Goal: Task Accomplishment & Management: Manage account settings

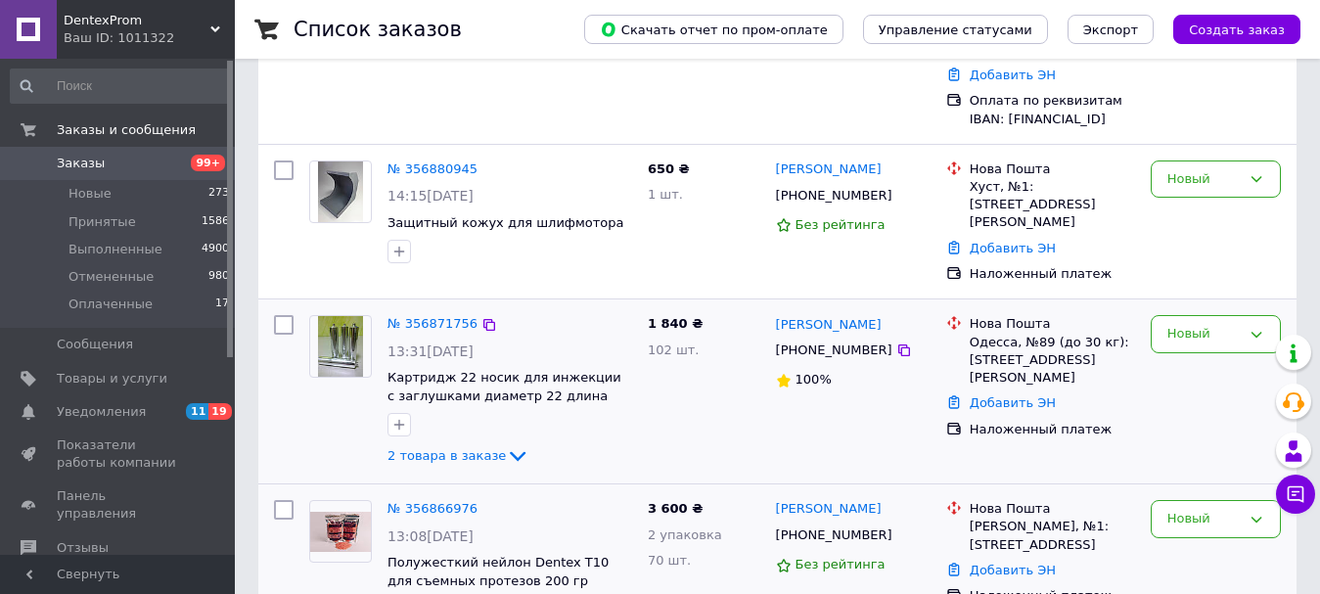
scroll to position [294, 0]
click at [477, 447] on span "2 товара в заказе" at bounding box center [446, 454] width 118 height 15
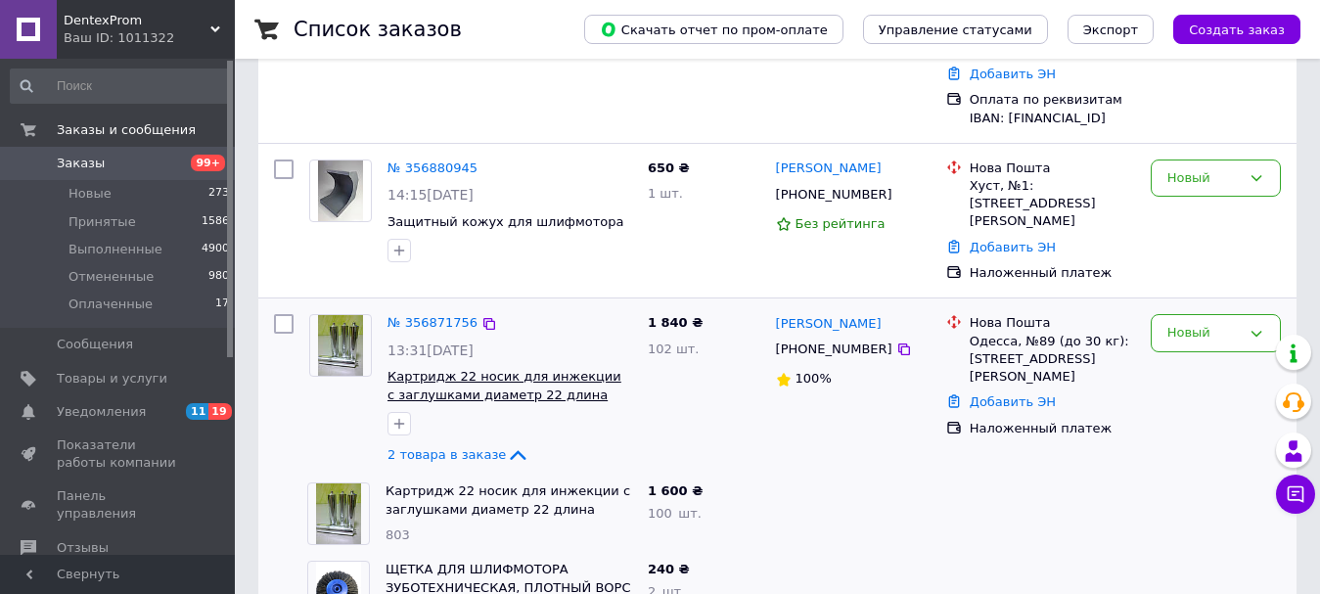
scroll to position [391, 0]
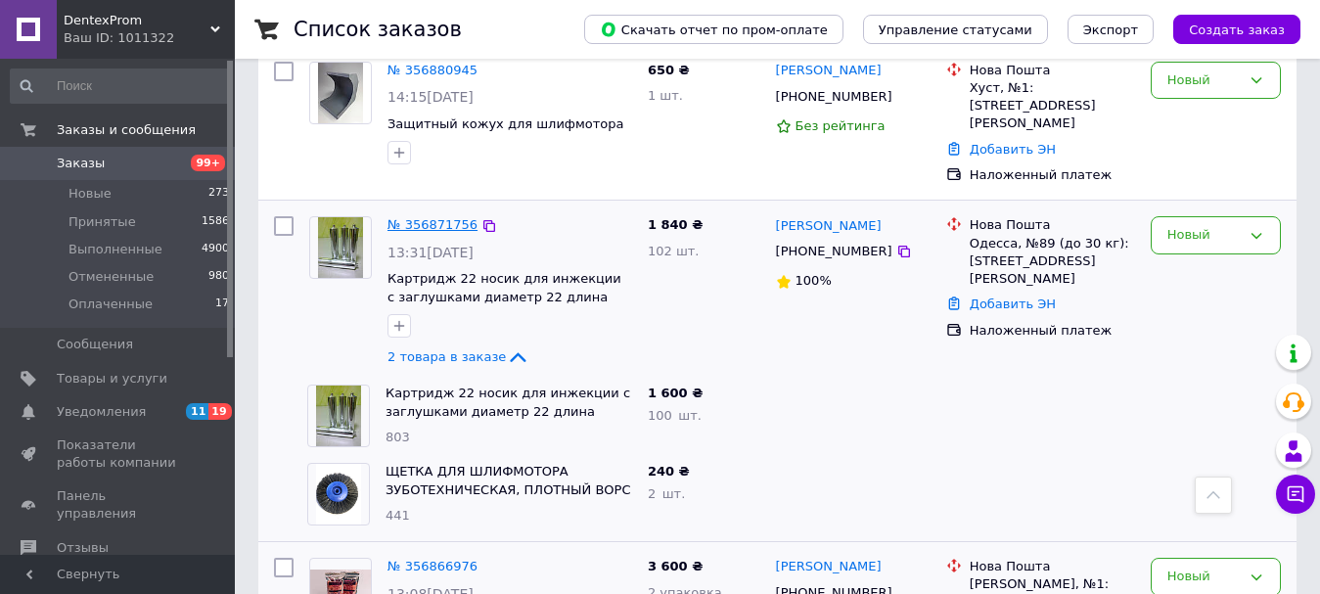
click at [417, 217] on link "№ 356871756" at bounding box center [432, 224] width 90 height 15
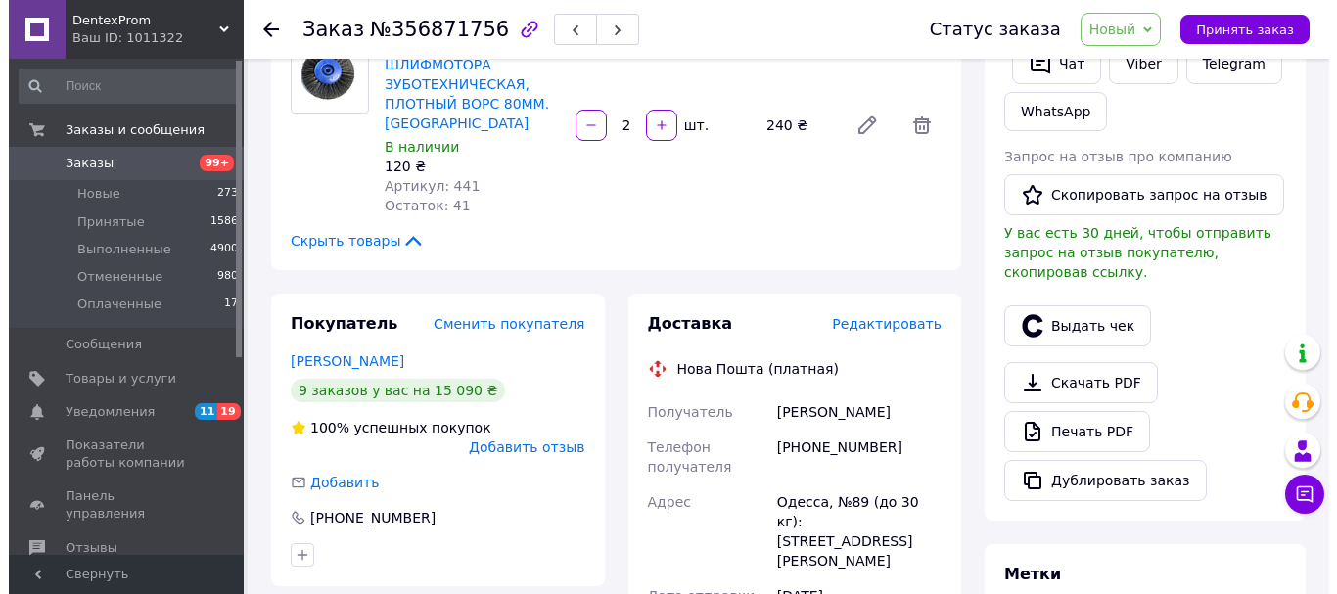
scroll to position [391, 0]
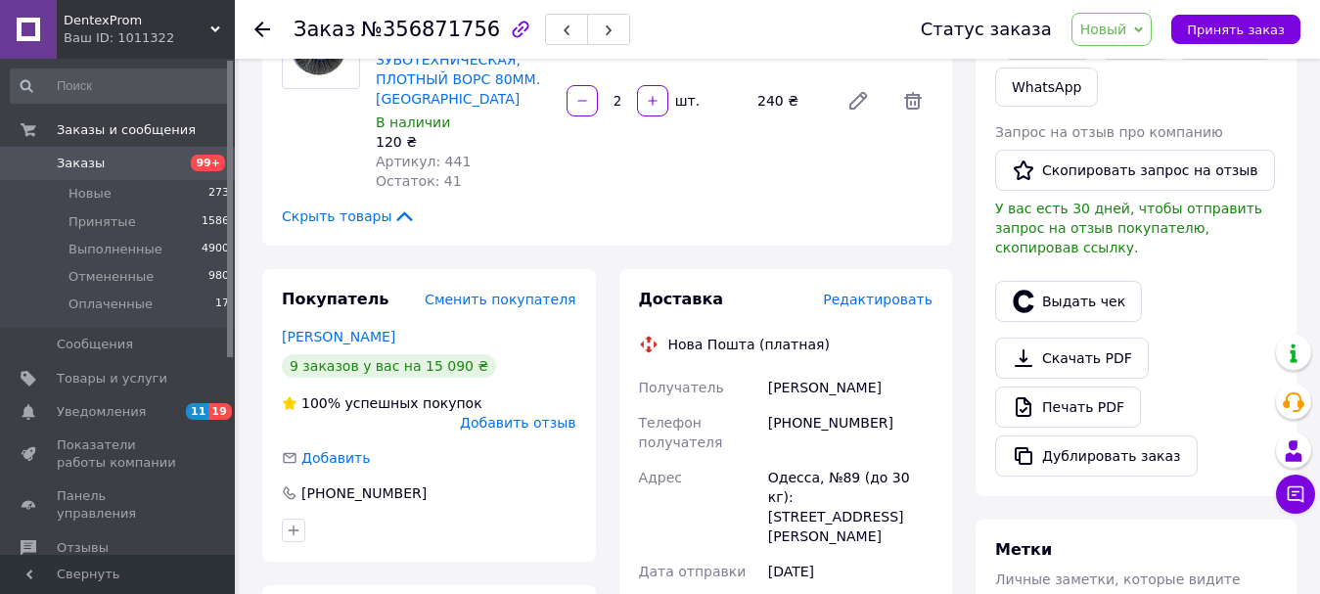
click at [886, 292] on span "Редактировать" at bounding box center [878, 300] width 110 height 16
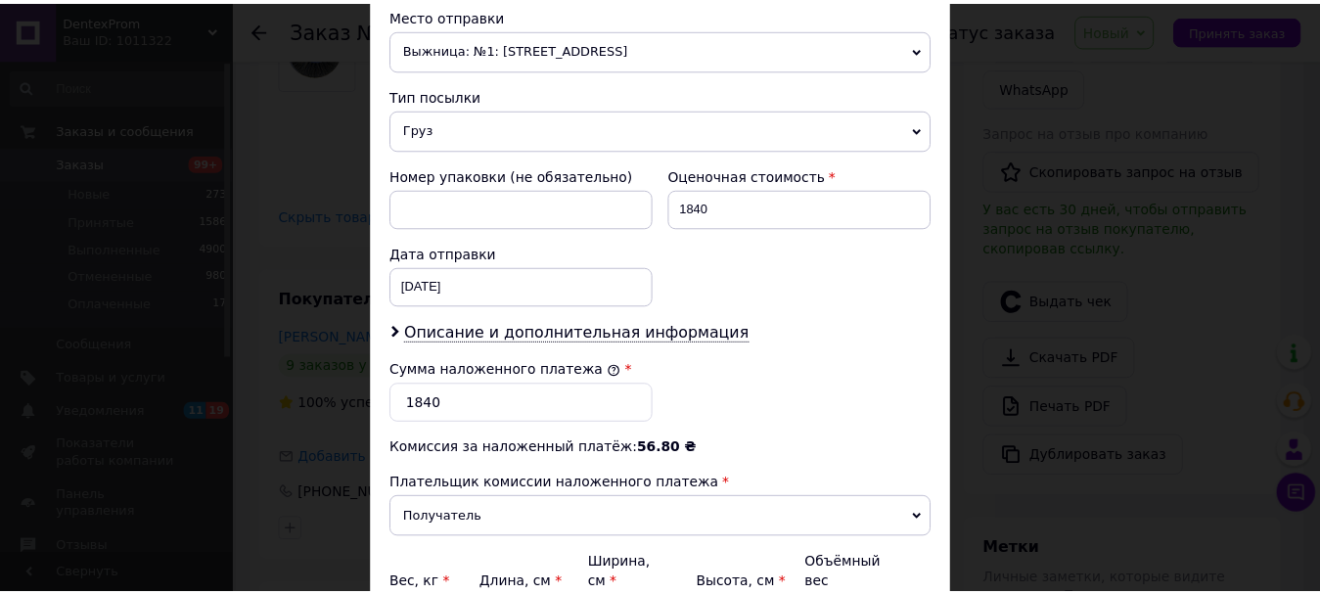
scroll to position [881, 0]
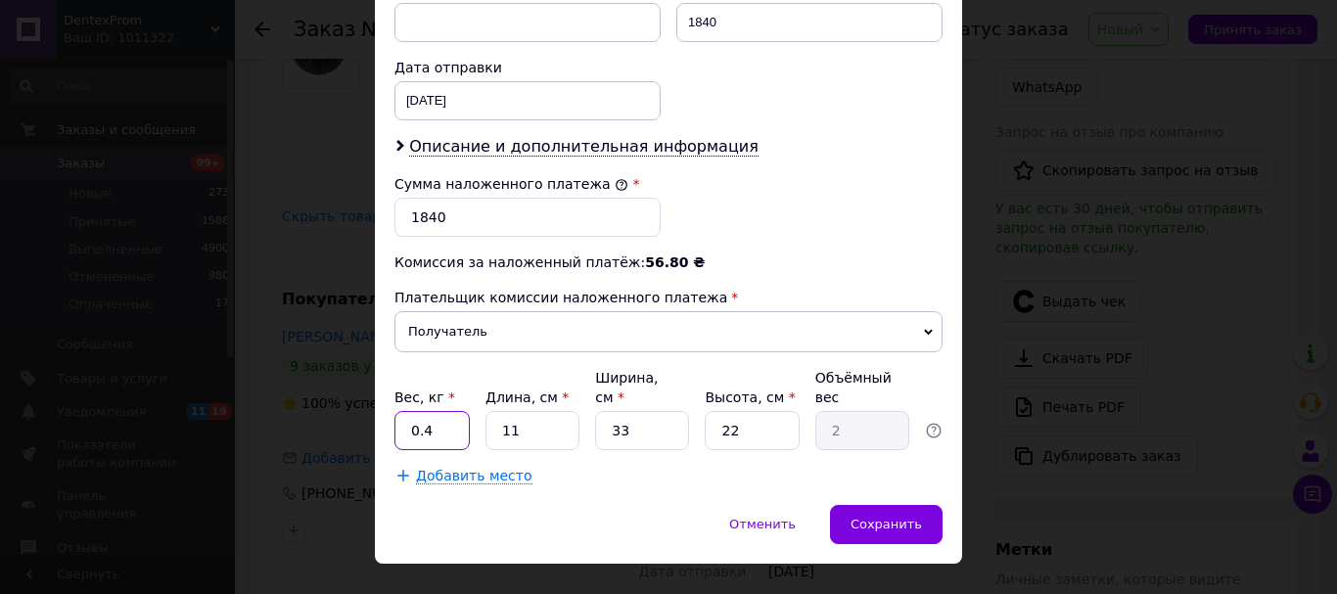
click at [432, 424] on input "0.4" at bounding box center [431, 430] width 75 height 39
type input "0.8"
type input "3"
type input "0.54"
type input "35"
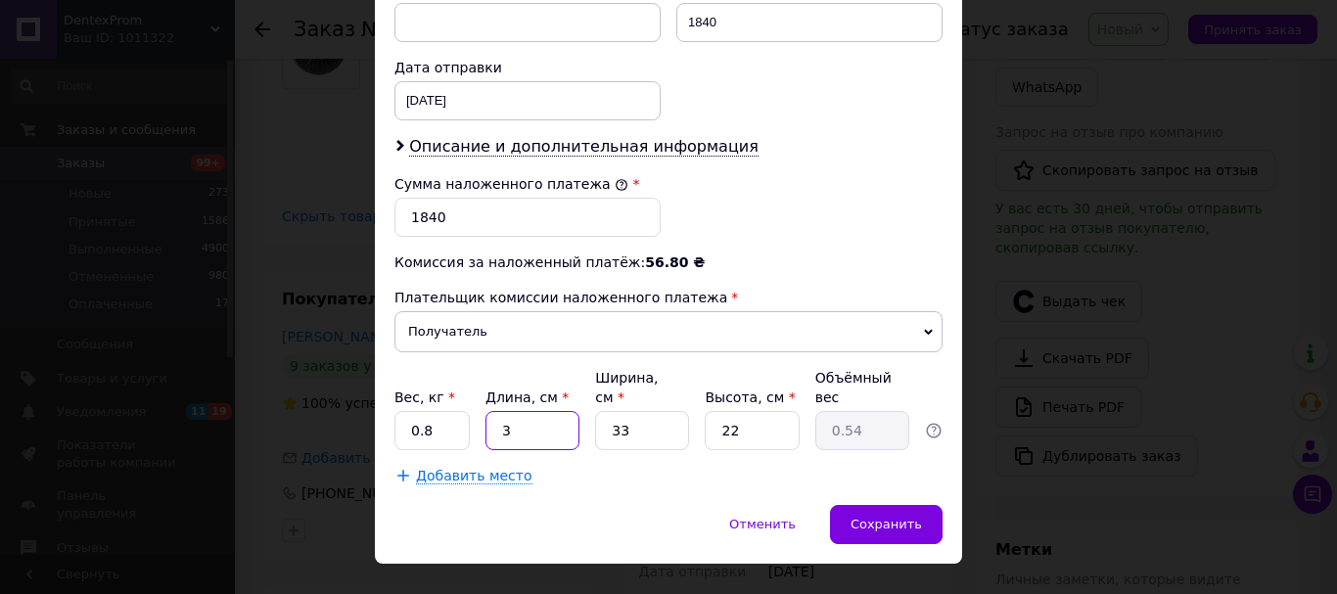
type input "6.35"
type input "35"
type input "2"
type input "0.39"
type input "25"
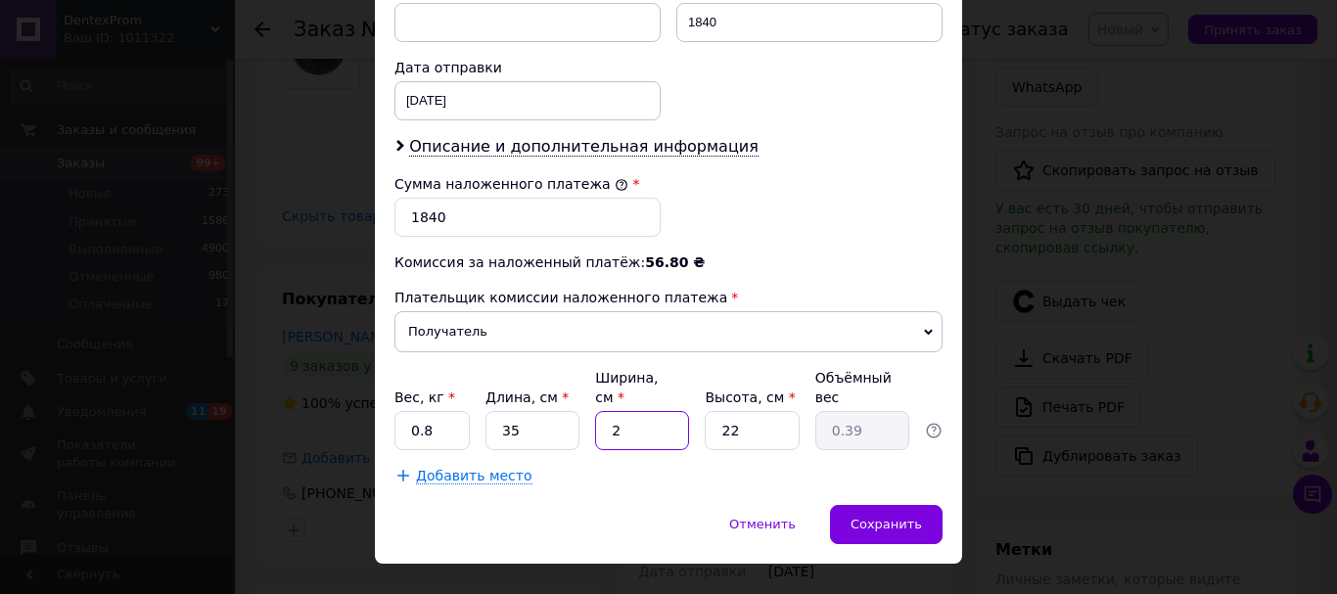
type input "4.81"
type input "25"
type input "1"
type input "0.22"
type input "12"
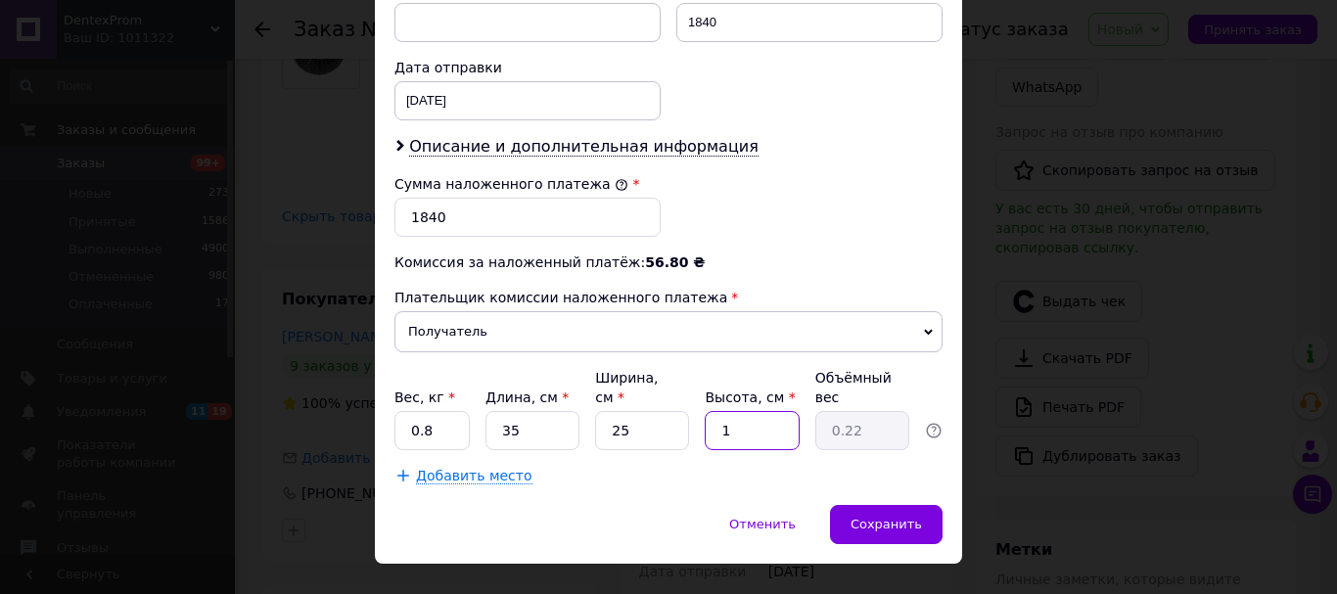
type input "2.63"
type input "12"
click at [440, 87] on div "[DATE] < 2025 > < Июль > Пн Вт Ср Чт Пт Сб Вс 30 1 2 3 4 5 6 7 8 9 10 11 12 13 …" at bounding box center [527, 100] width 266 height 39
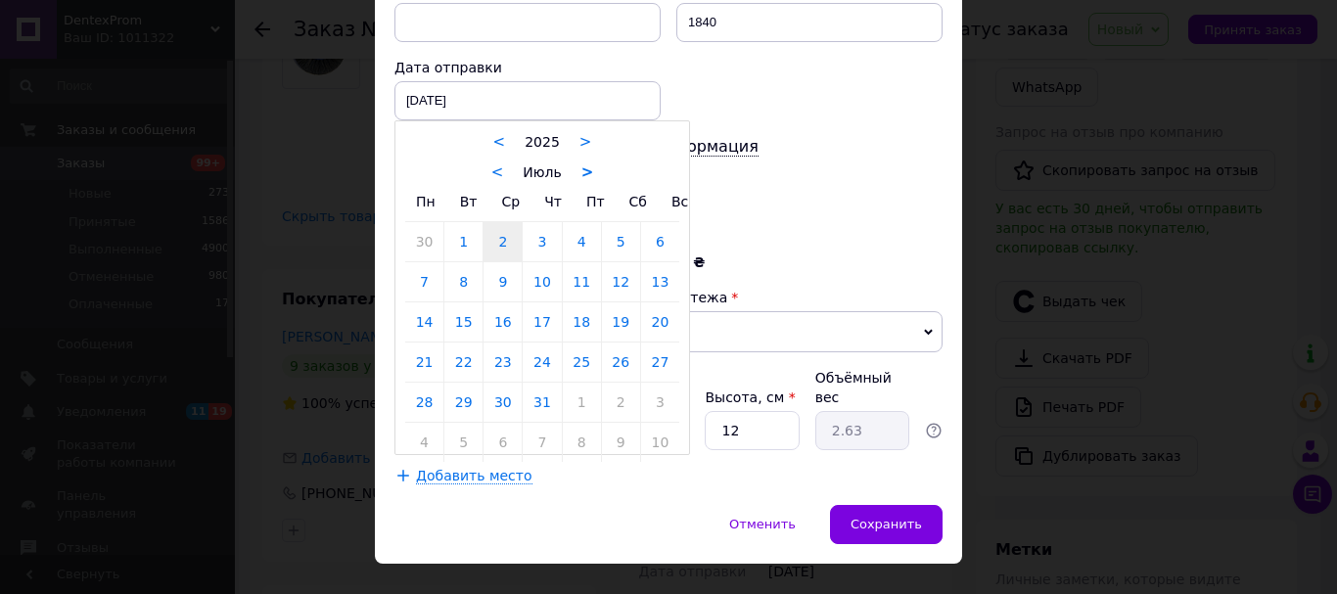
click at [582, 179] on link ">" at bounding box center [587, 172] width 13 height 18
click at [459, 315] on link "12" at bounding box center [463, 321] width 38 height 39
type input "[DATE]"
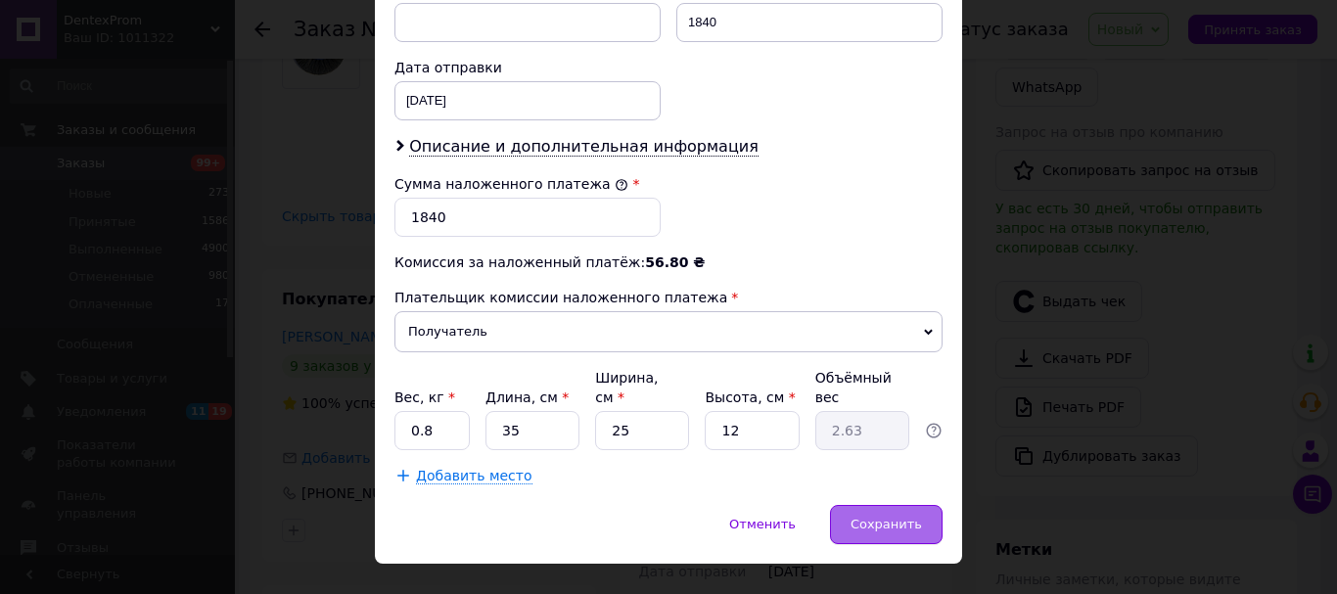
click at [852, 505] on div "Сохранить" at bounding box center [886, 524] width 113 height 39
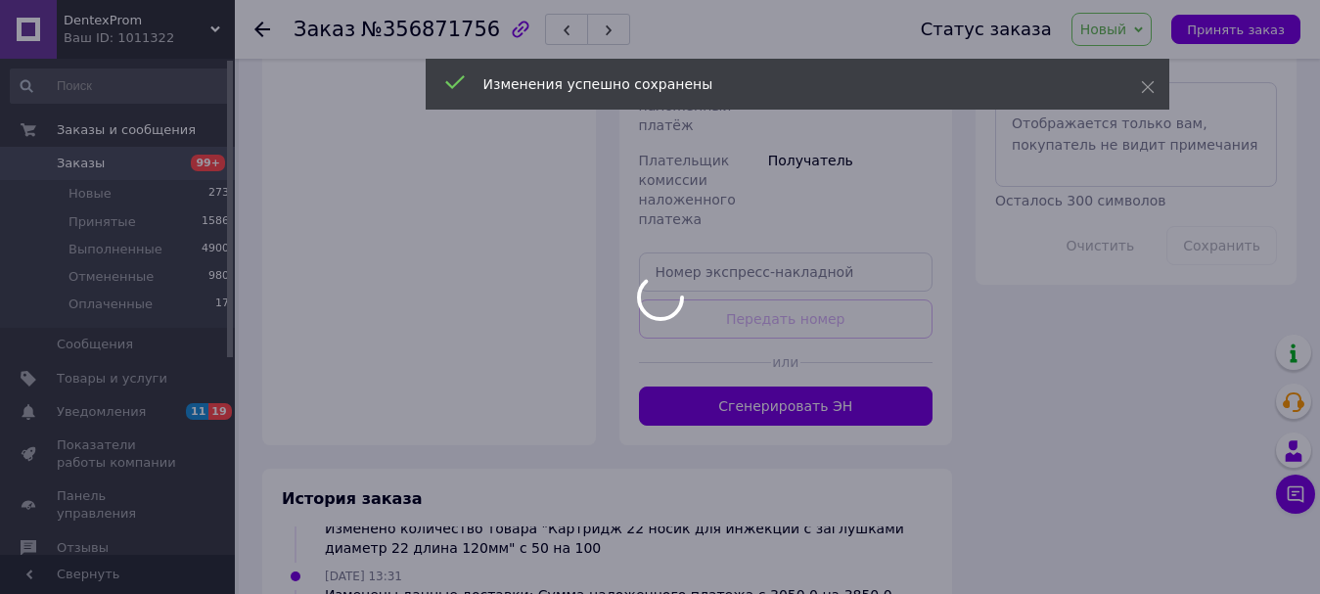
scroll to position [141, 0]
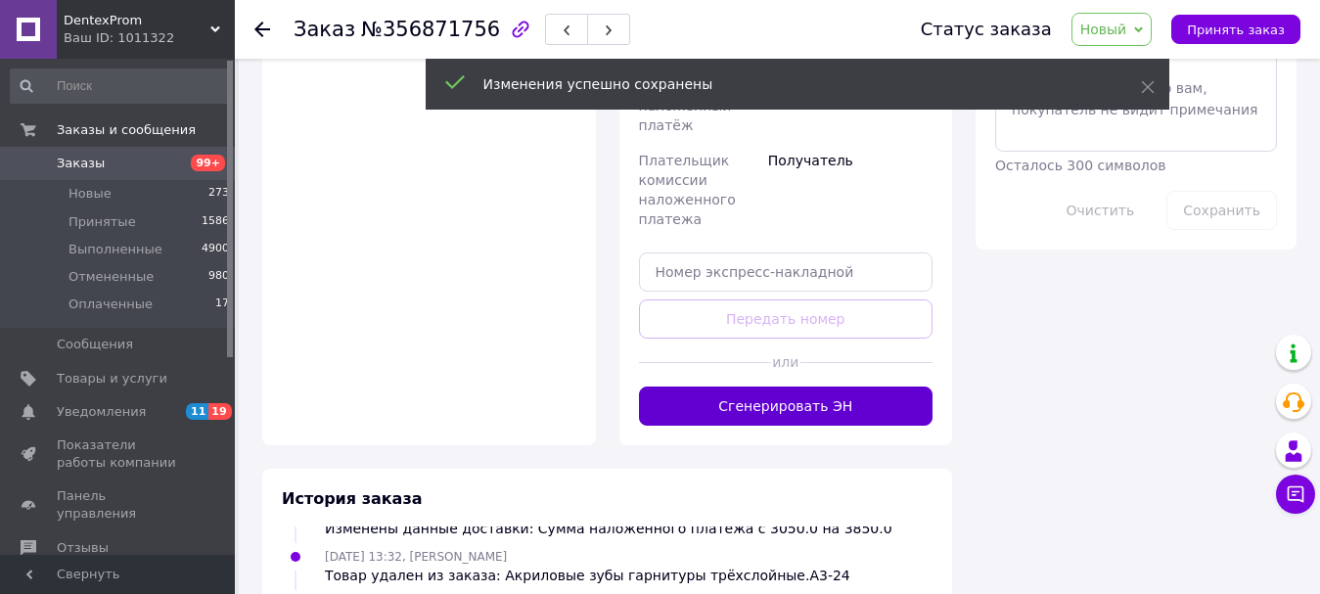
click at [793, 387] on button "Сгенерировать ЭН" at bounding box center [786, 406] width 295 height 39
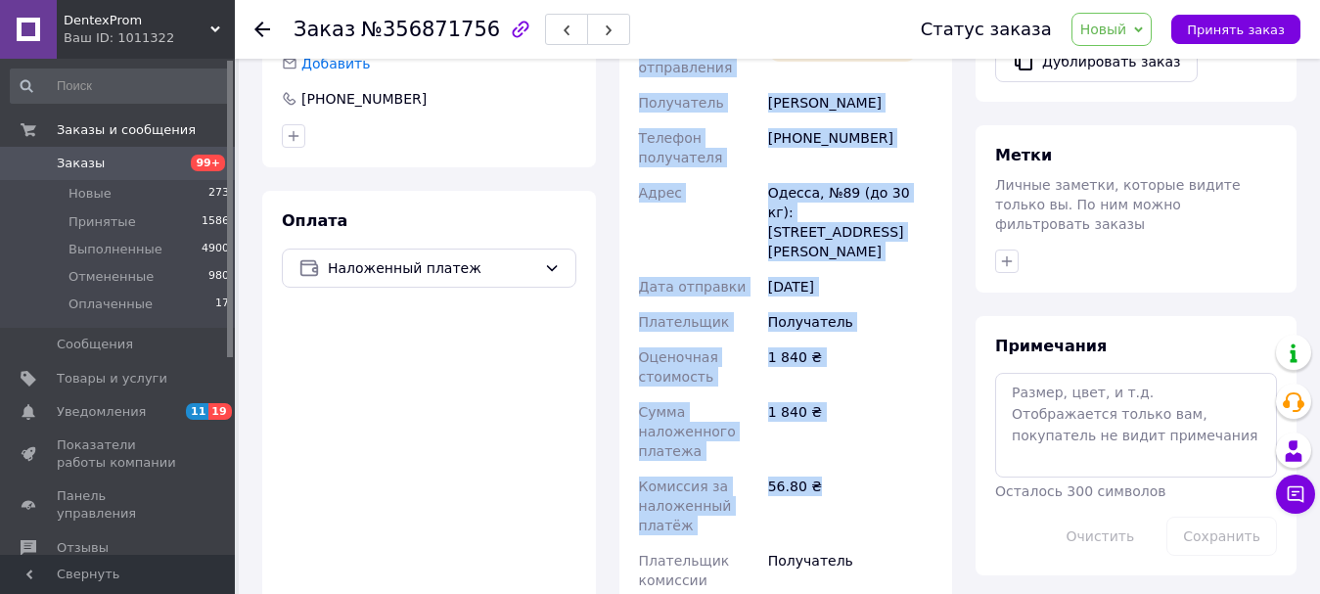
scroll to position [881, 0]
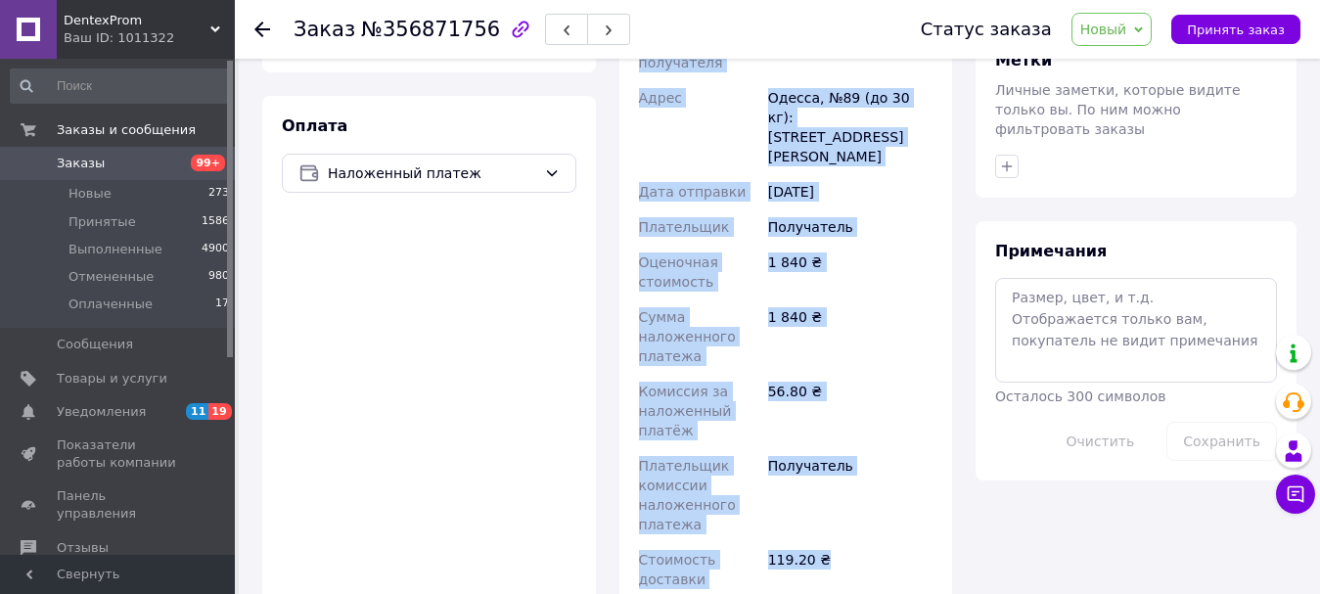
drag, startPoint x: 667, startPoint y: 227, endPoint x: 871, endPoint y: 489, distance: 332.0
click at [871, 489] on div "Доставка Редактировать Нова Пошта (платная) Номер накладной 20451225285743 Стат…" at bounding box center [786, 225] width 295 height 852
copy div "Нова Пошта (платная) Номер накладной 20451225285743 Статус отправления Планируе…"
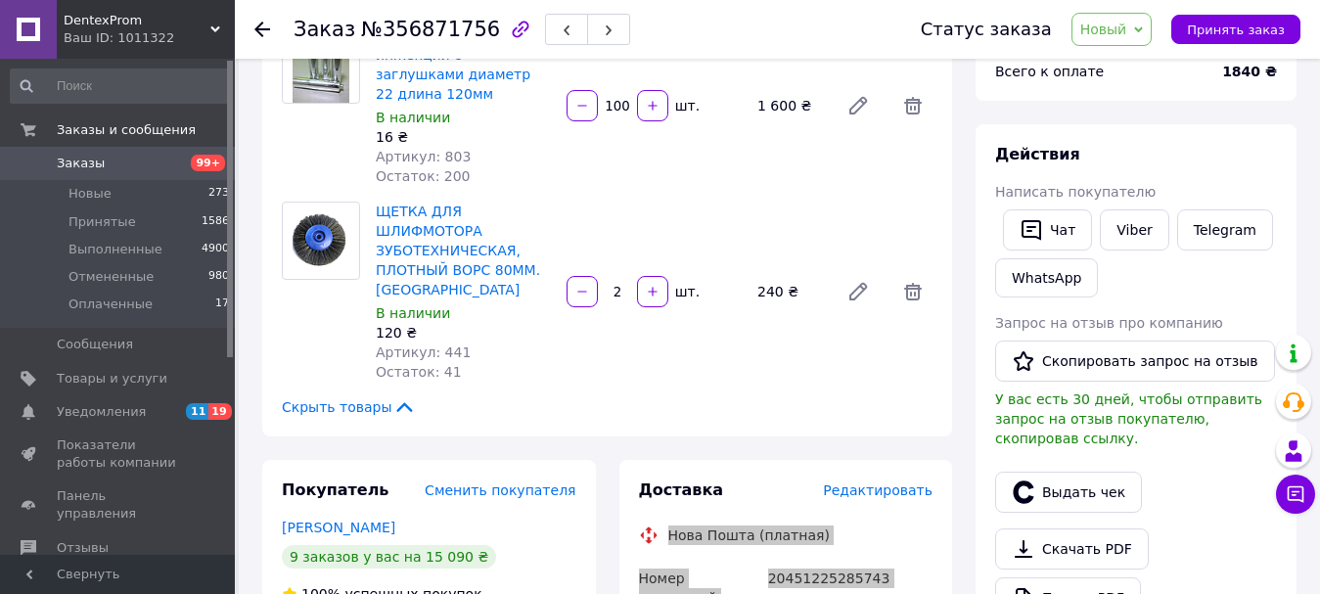
scroll to position [196, 0]
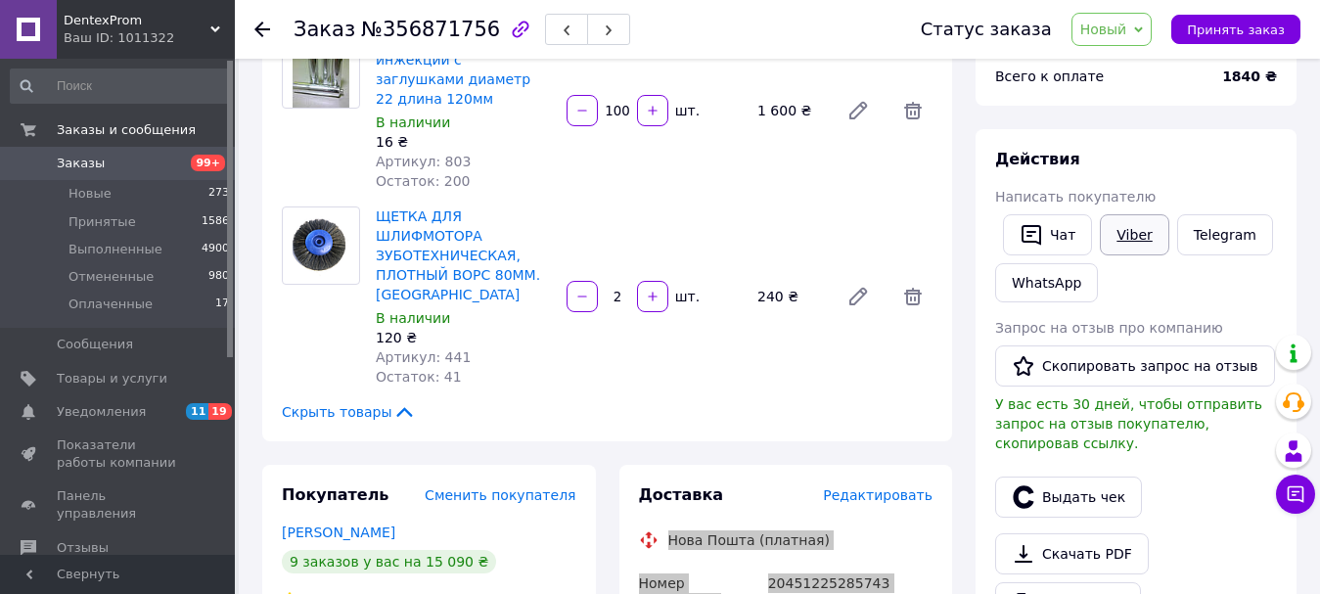
click at [1123, 234] on link "Viber" at bounding box center [1134, 234] width 68 height 41
click at [1118, 240] on link "Viber" at bounding box center [1134, 234] width 68 height 41
click at [1119, 44] on span "Новый" at bounding box center [1111, 29] width 81 height 33
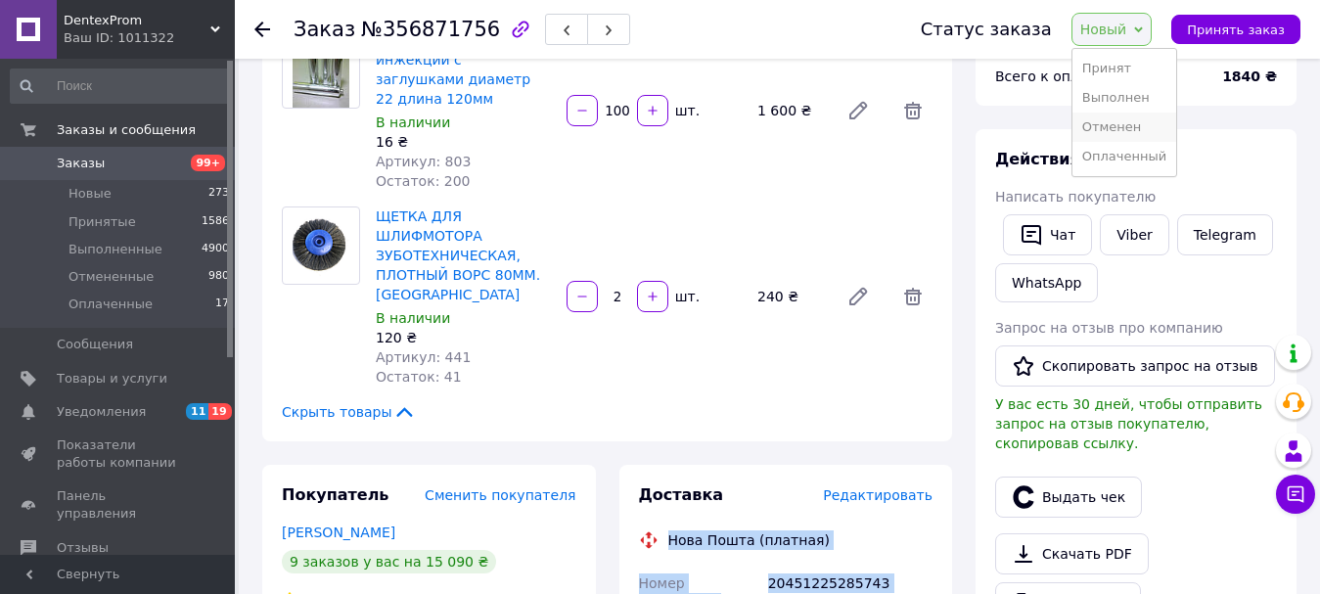
click at [1136, 114] on li "Отменен" at bounding box center [1124, 127] width 104 height 29
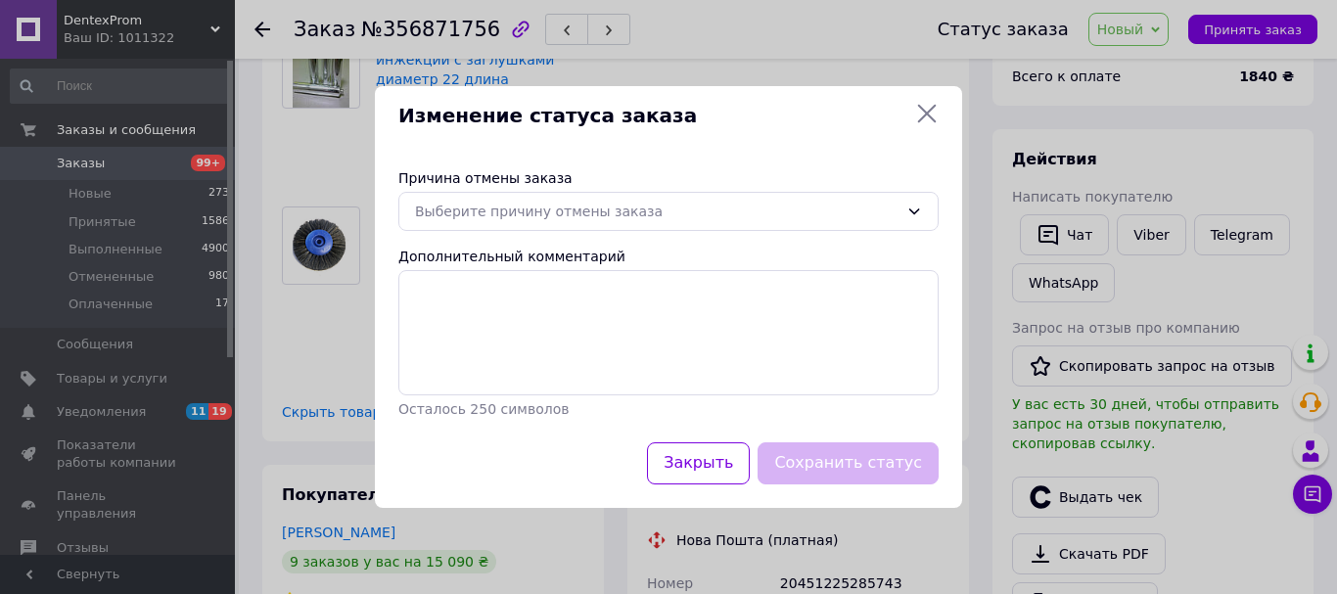
click at [1136, 36] on div "Изменение статуса заказа Причина отмены заказа Выберите причину отмены заказа Д…" at bounding box center [668, 297] width 1337 height 594
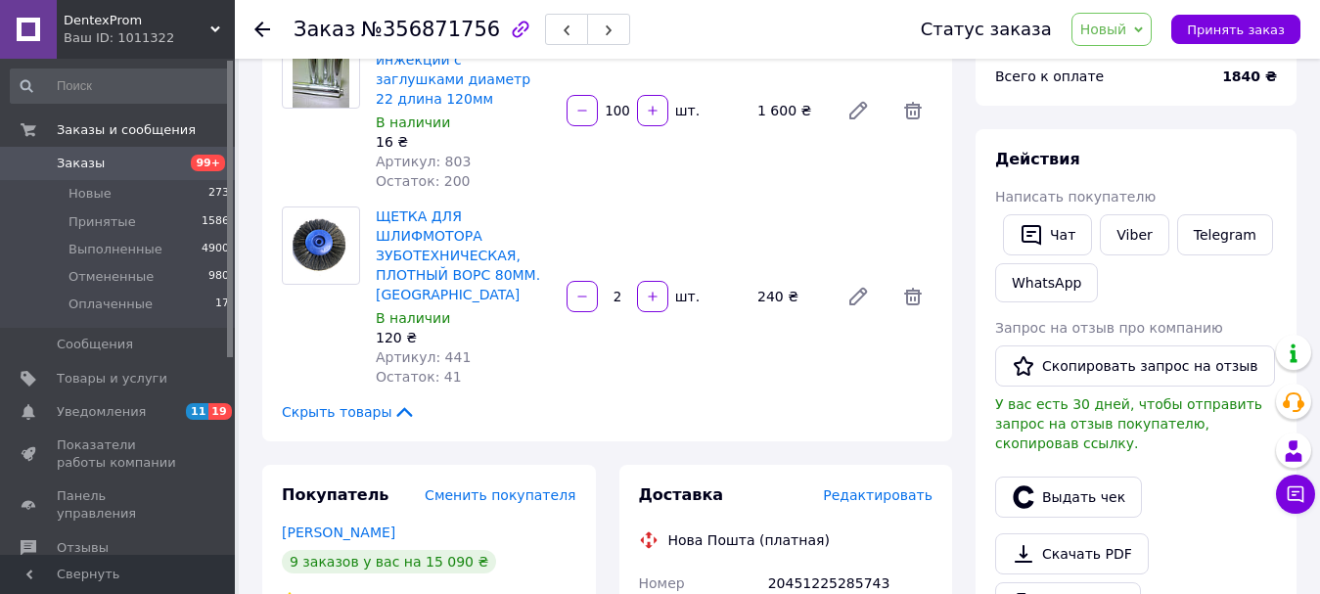
click at [1135, 52] on div "Статус заказа Новый Принят Выполнен Отменен Оплаченный Принять заказ" at bounding box center [1091, 29] width 419 height 59
click at [1141, 42] on span "Новый" at bounding box center [1111, 29] width 81 height 33
click at [1138, 96] on li "Выполнен" at bounding box center [1124, 97] width 104 height 29
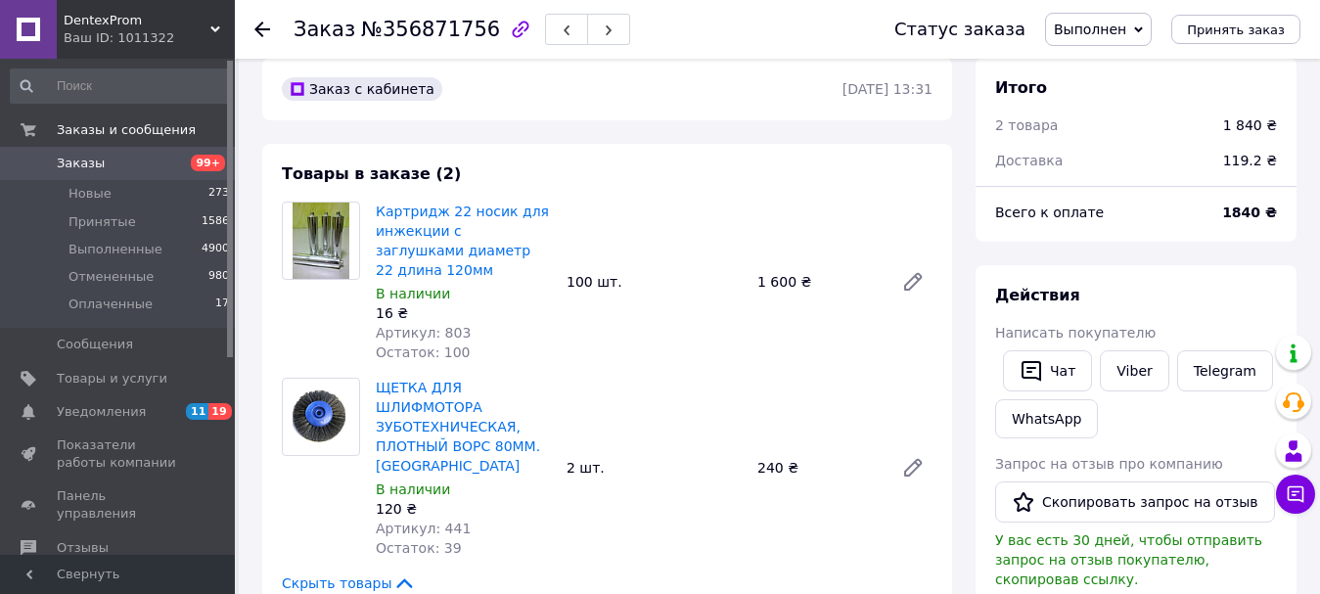
scroll to position [0, 0]
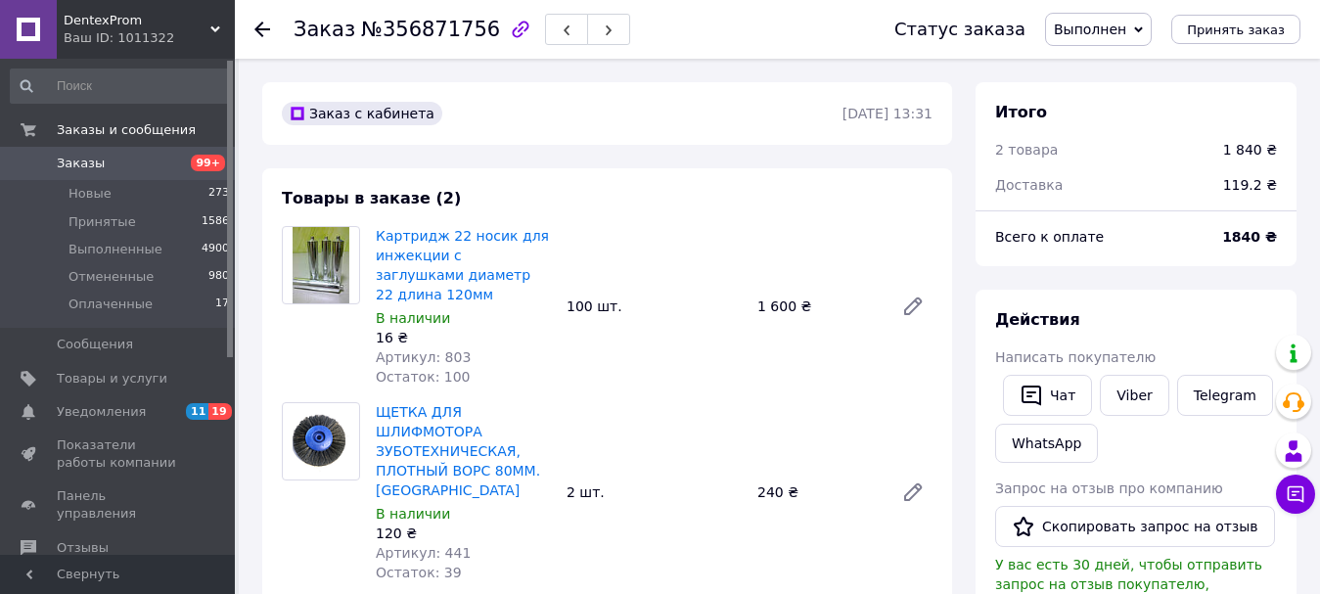
click at [132, 159] on span "Заказы" at bounding box center [119, 164] width 124 height 18
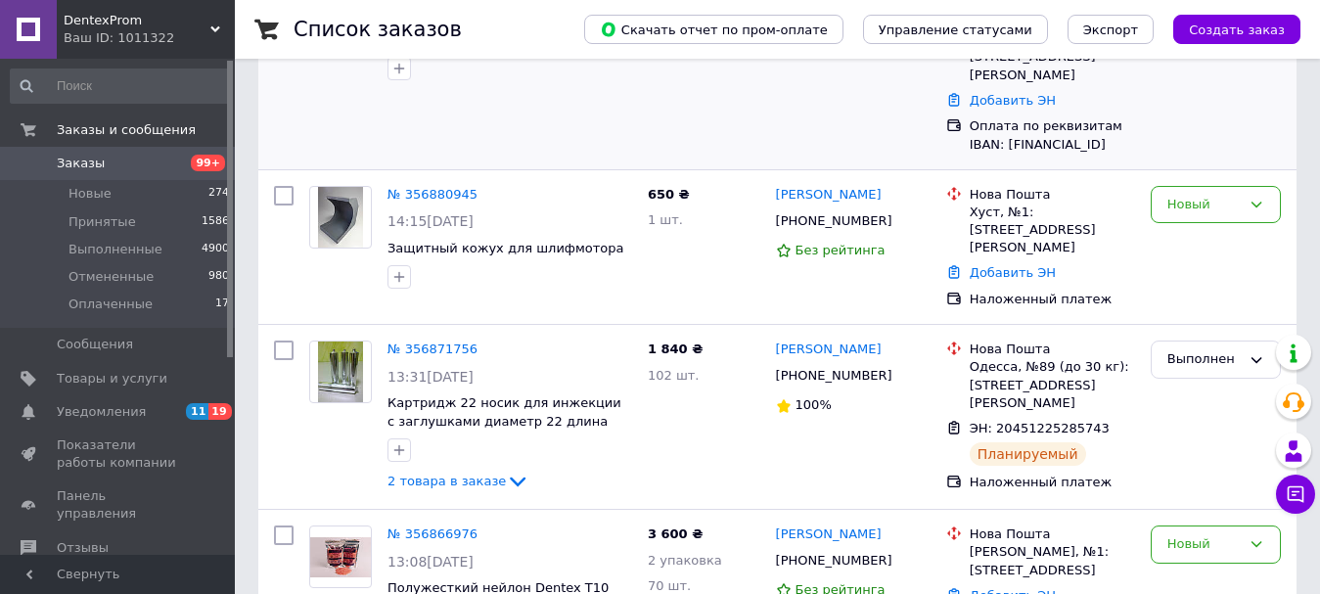
scroll to position [489, 0]
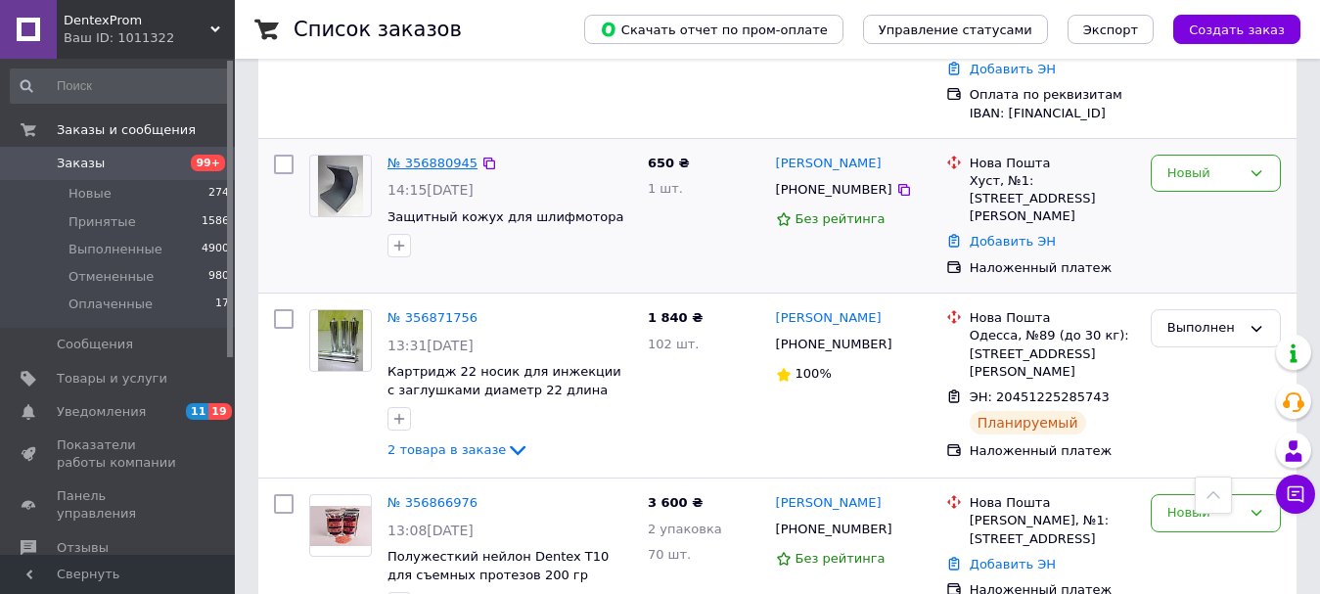
click at [423, 156] on link "№ 356880945" at bounding box center [432, 163] width 90 height 15
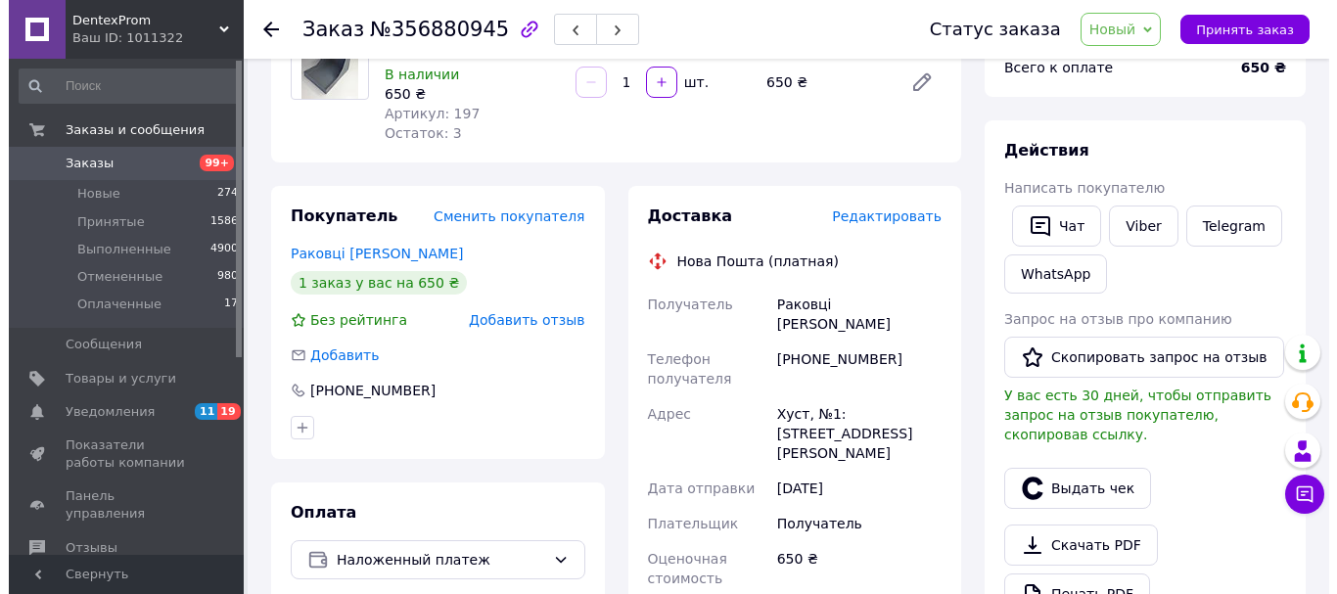
scroll to position [196, 0]
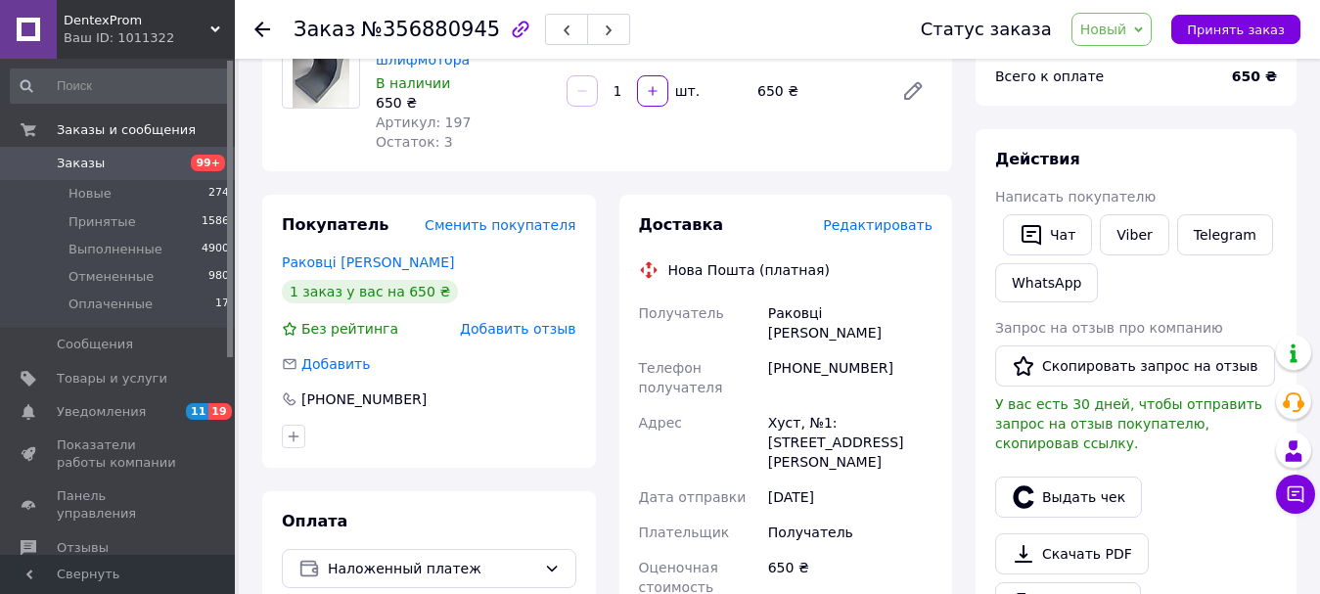
click at [904, 218] on span "Редактировать" at bounding box center [878, 225] width 110 height 16
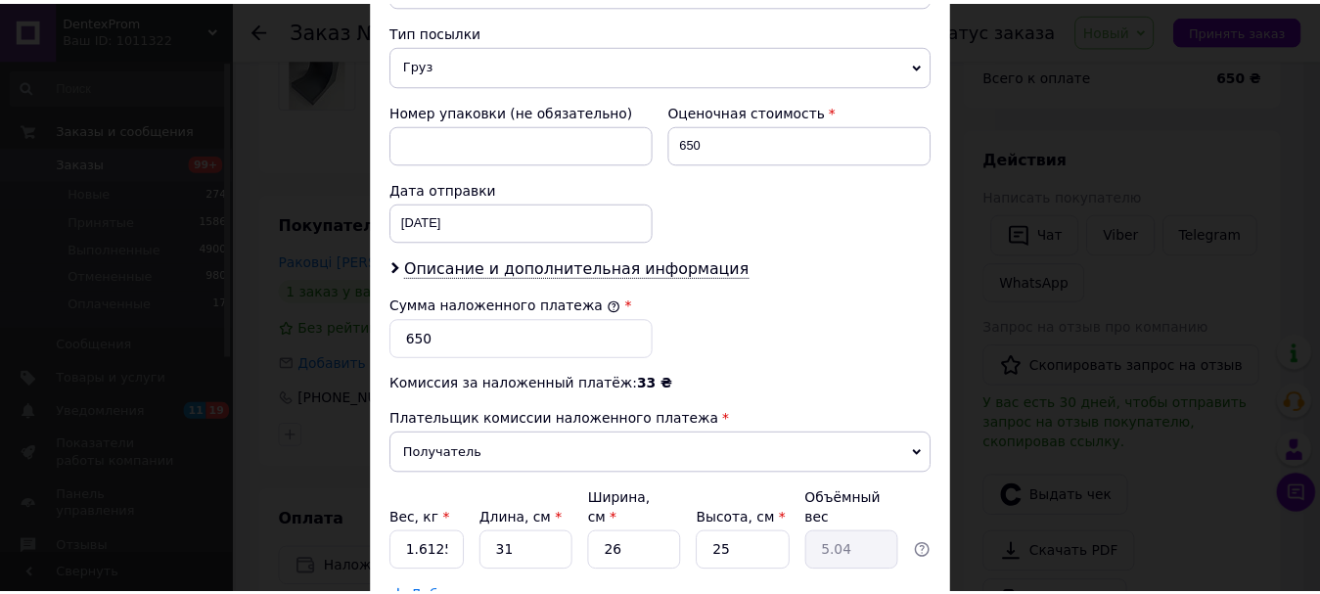
scroll to position [881, 0]
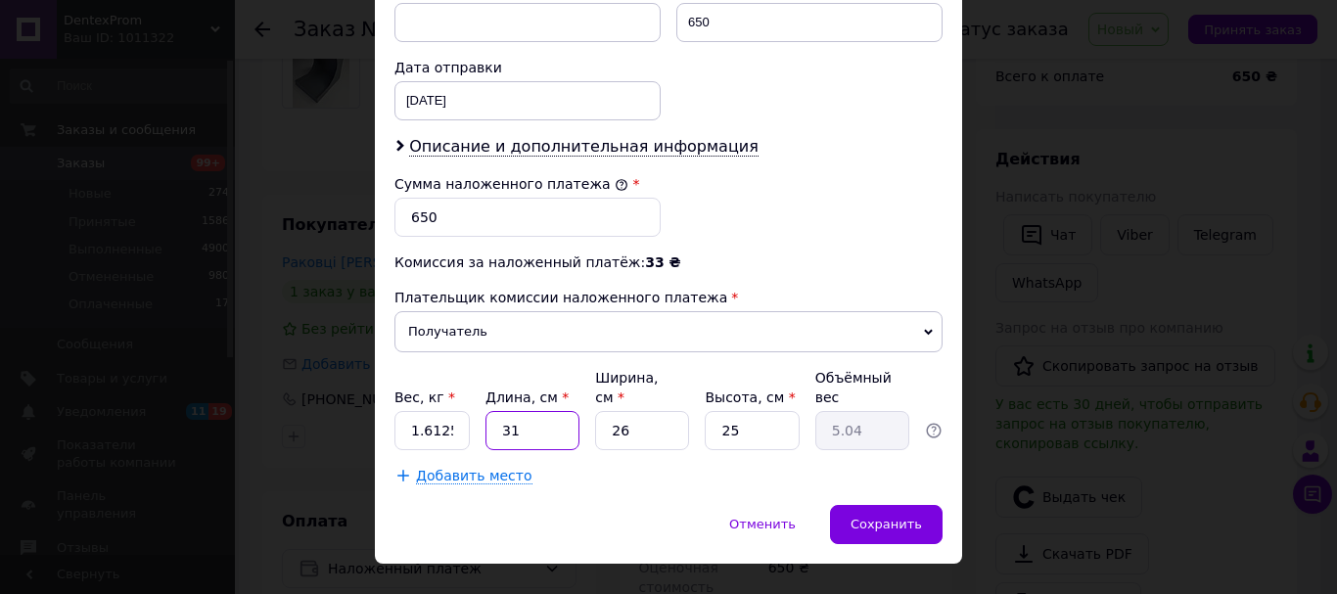
click at [561, 411] on input "31" at bounding box center [532, 430] width 94 height 39
drag, startPoint x: 519, startPoint y: 407, endPoint x: 497, endPoint y: 402, distance: 22.1
click at [497, 411] on input "31" at bounding box center [532, 430] width 94 height 39
type input "20"
type input "3.25"
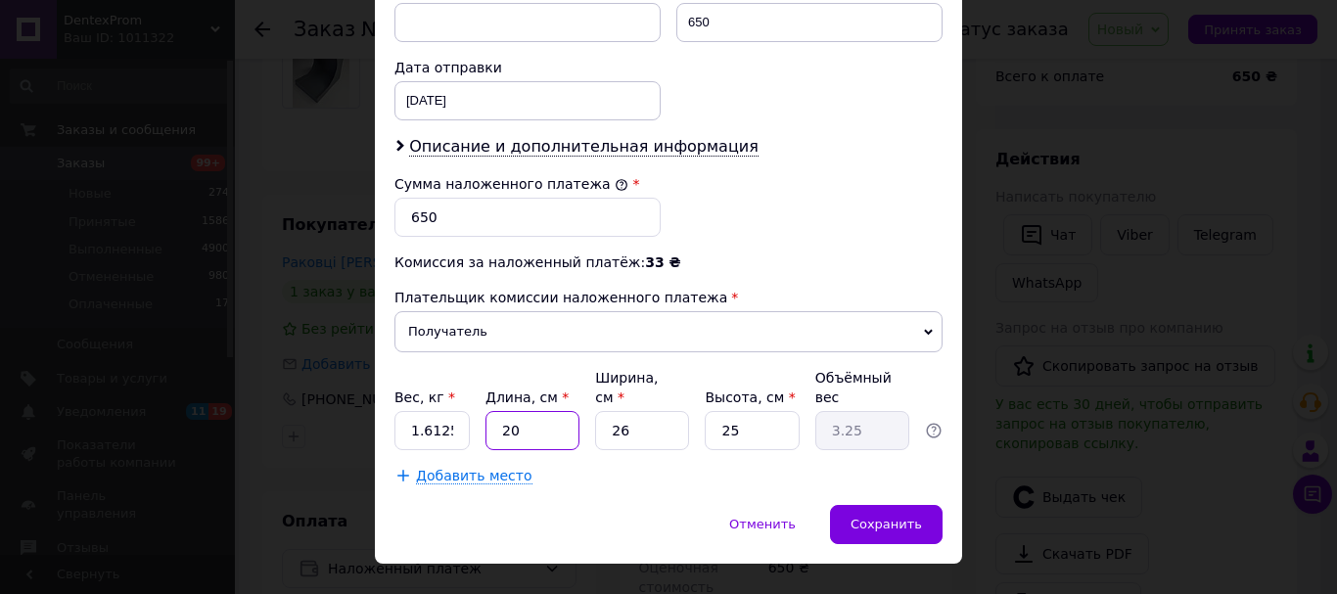
type input "20"
type input "3"
type input "0.38"
type input "30"
type input "3.75"
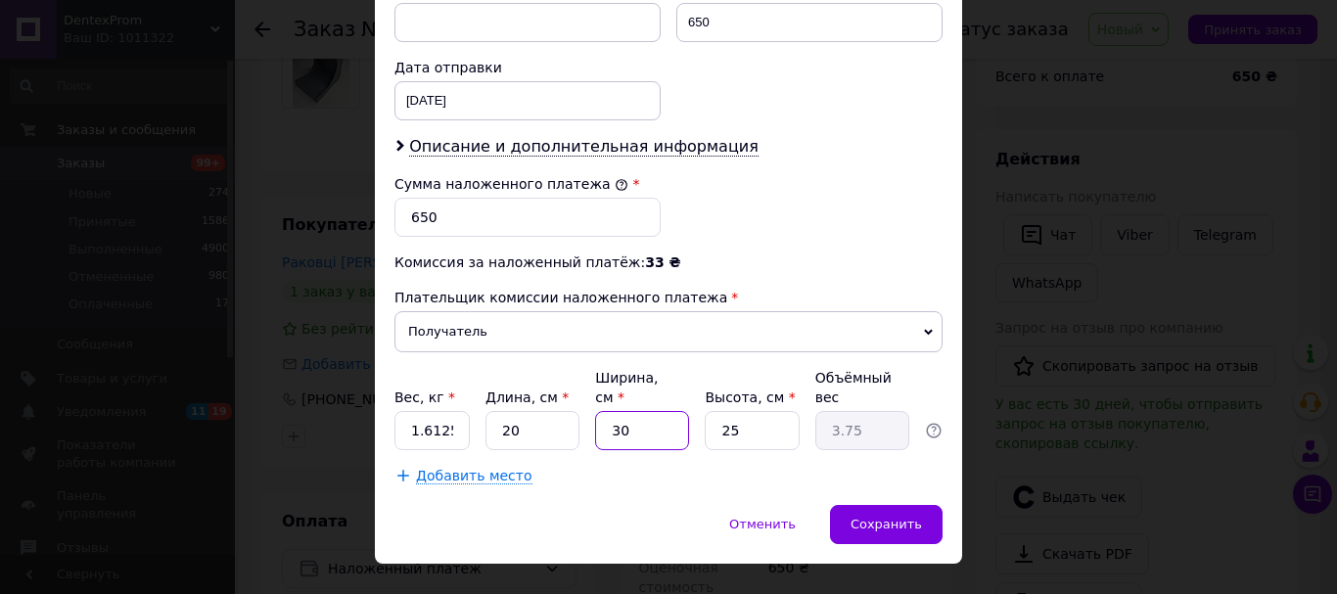
type input "30"
type input "3"
type input "0.45"
type input "30"
type input "4.5"
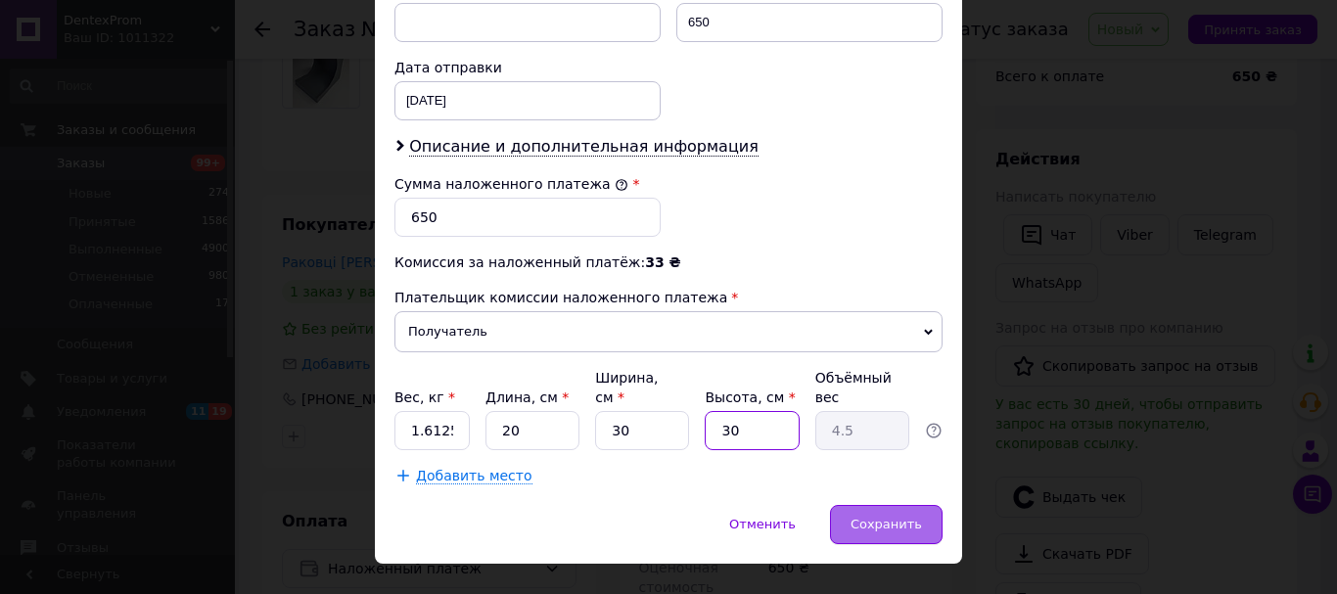
type input "30"
click at [900, 522] on div "Сохранить" at bounding box center [886, 524] width 113 height 39
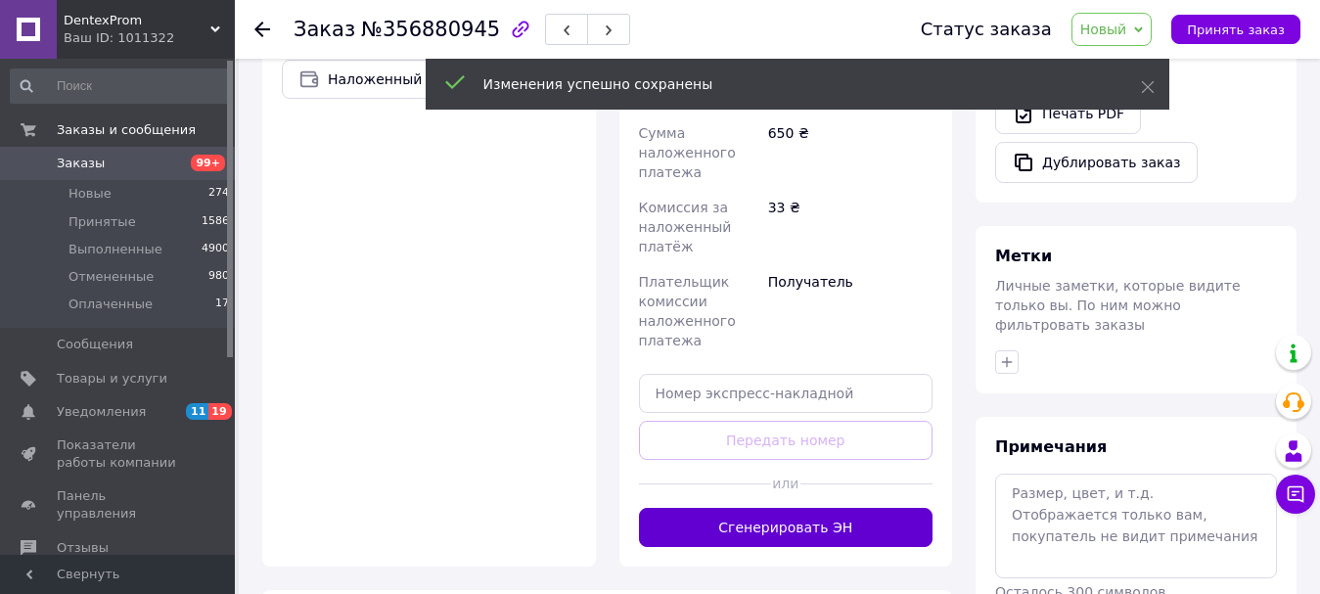
click at [815, 508] on button "Сгенерировать ЭН" at bounding box center [786, 527] width 295 height 39
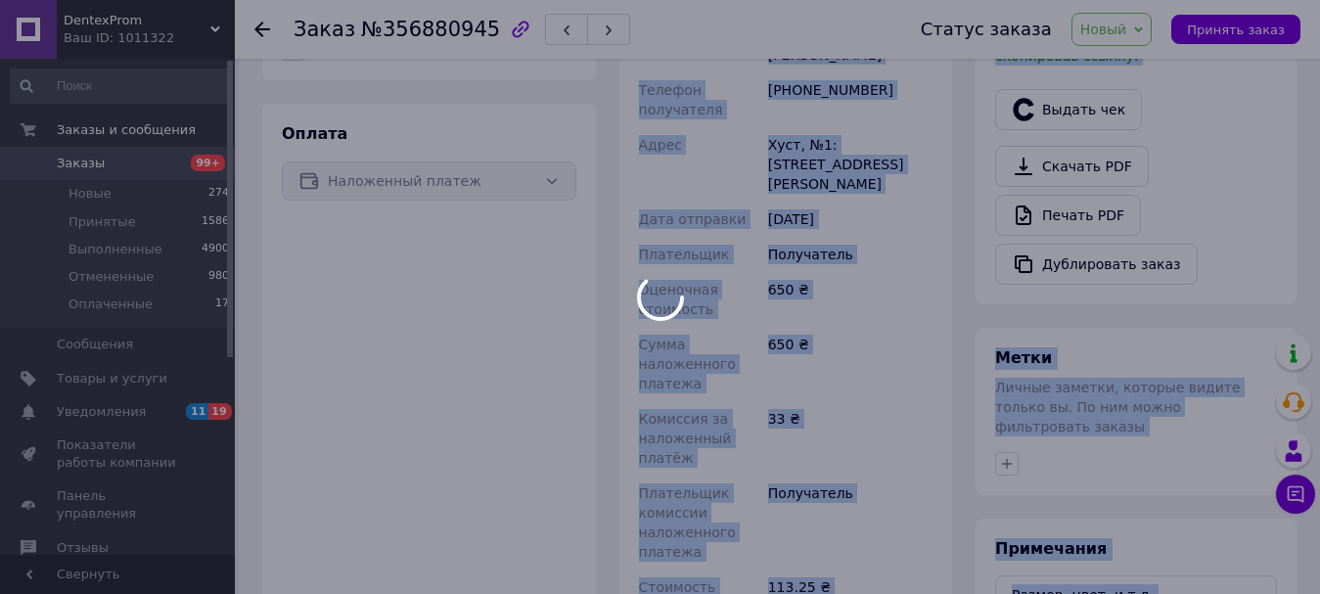
scroll to position [587, 0]
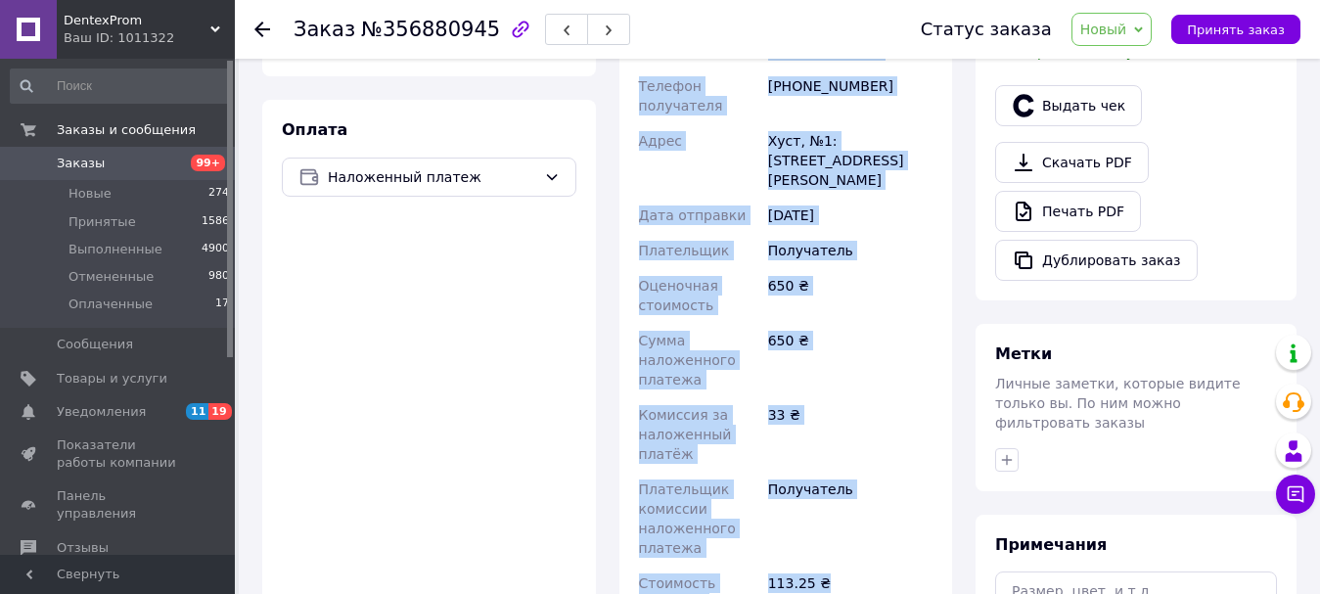
drag, startPoint x: 659, startPoint y: 273, endPoint x: 847, endPoint y: 533, distance: 321.6
click at [847, 533] on div "Доставка Редактировать Нова Пошта (платная) Номер накладной 20451225287272 Стат…" at bounding box center [786, 249] width 295 height 852
copy div "Нова Пошта (платная) Номер накладной 20451225287272 Статус отправления Заказ в …"
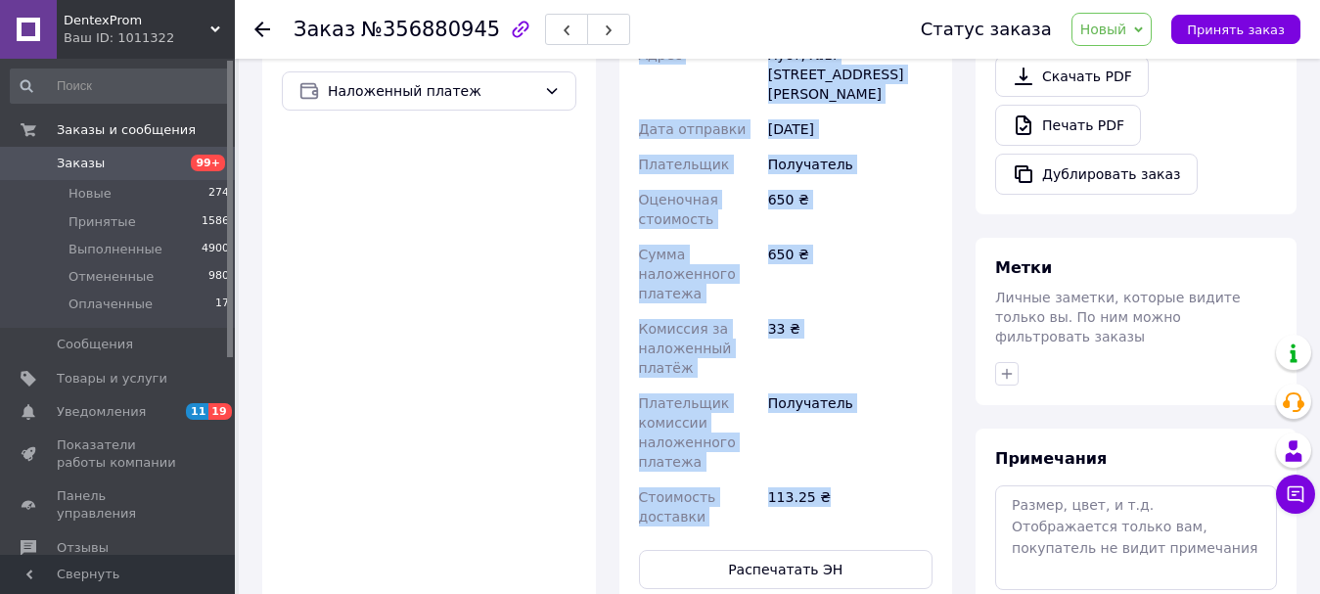
scroll to position [783, 0]
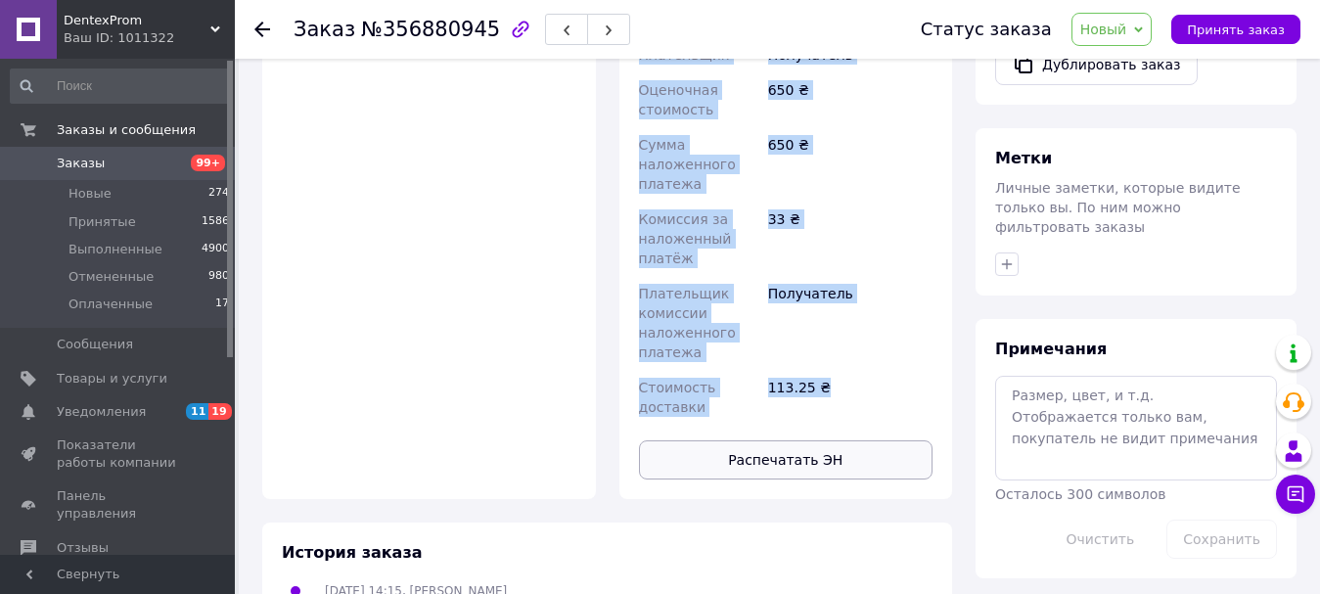
click at [791, 440] on button "Распечатать ЭН" at bounding box center [786, 459] width 295 height 39
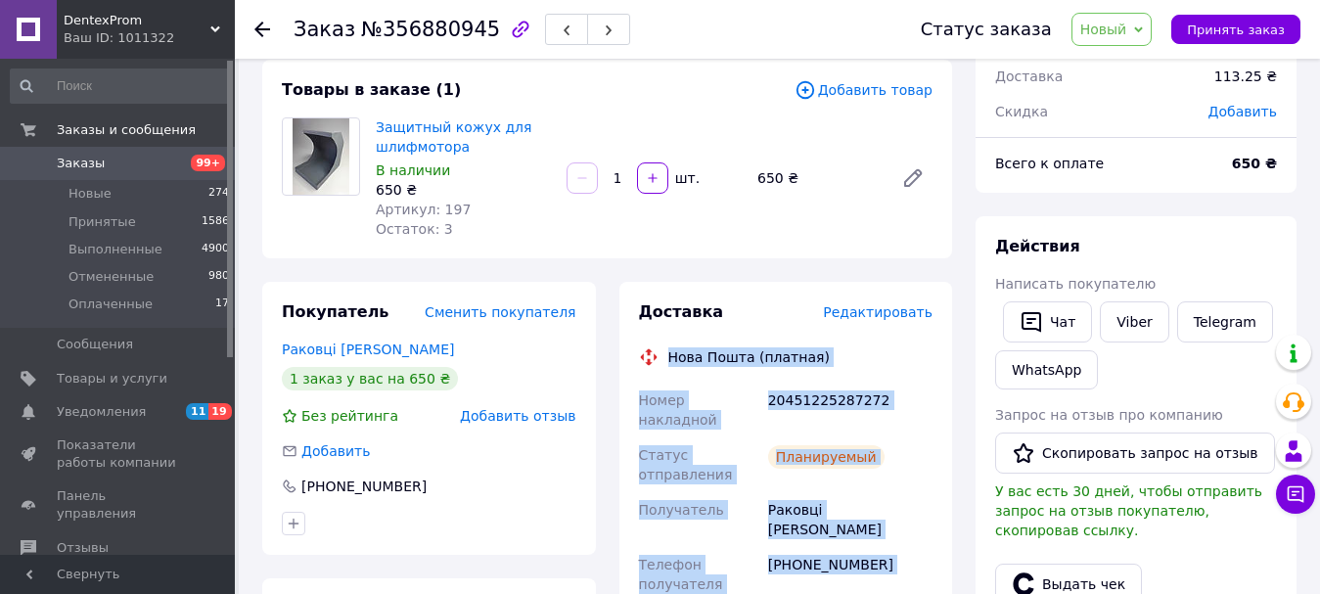
scroll to position [98, 0]
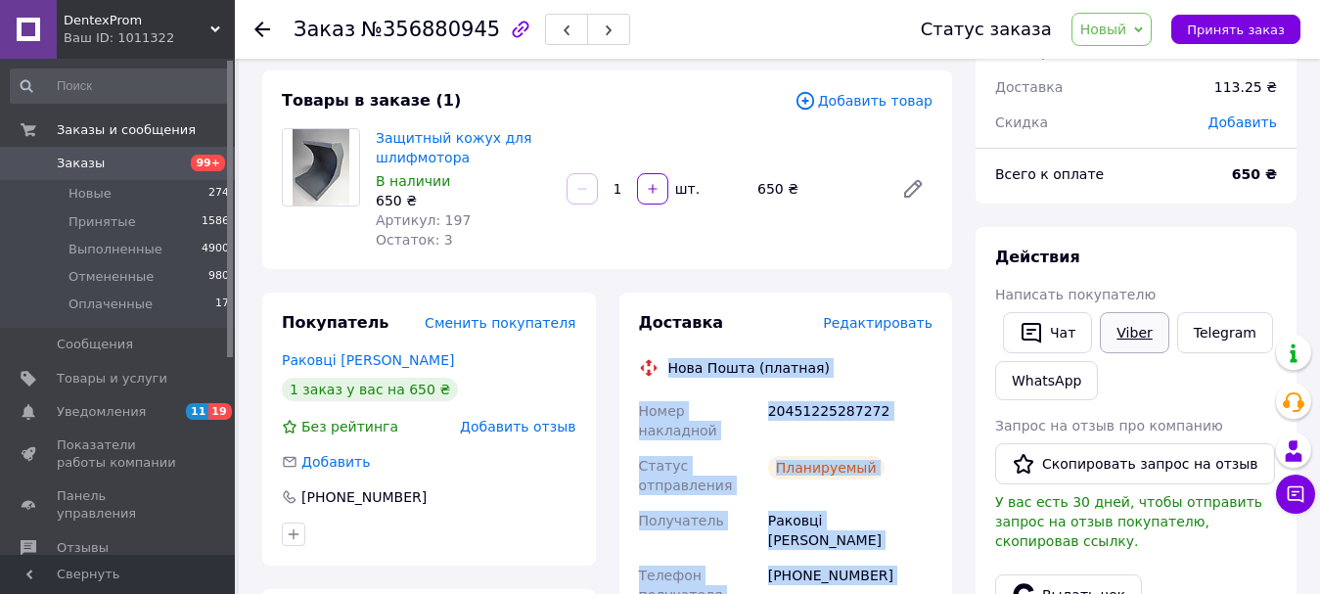
click at [1125, 332] on link "Viber" at bounding box center [1134, 332] width 68 height 41
click at [1153, 41] on span "Новый" at bounding box center [1111, 29] width 81 height 33
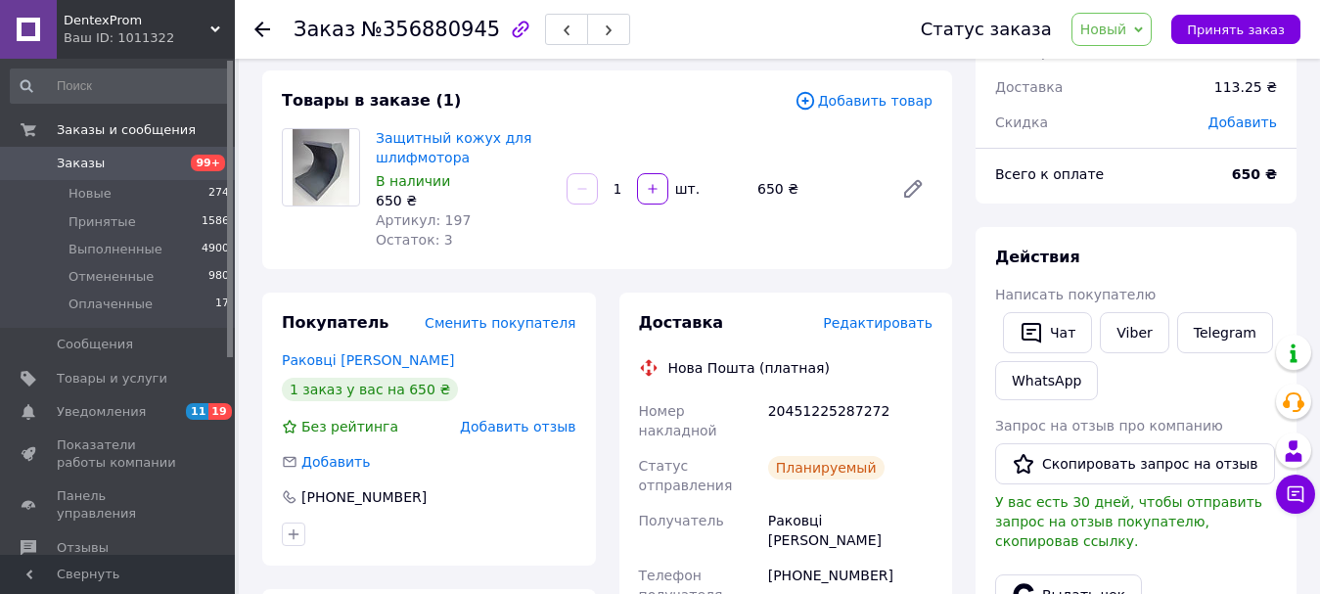
click at [1137, 41] on span "Новый" at bounding box center [1111, 29] width 81 height 33
click at [1144, 89] on li "Выполнен" at bounding box center [1124, 97] width 104 height 29
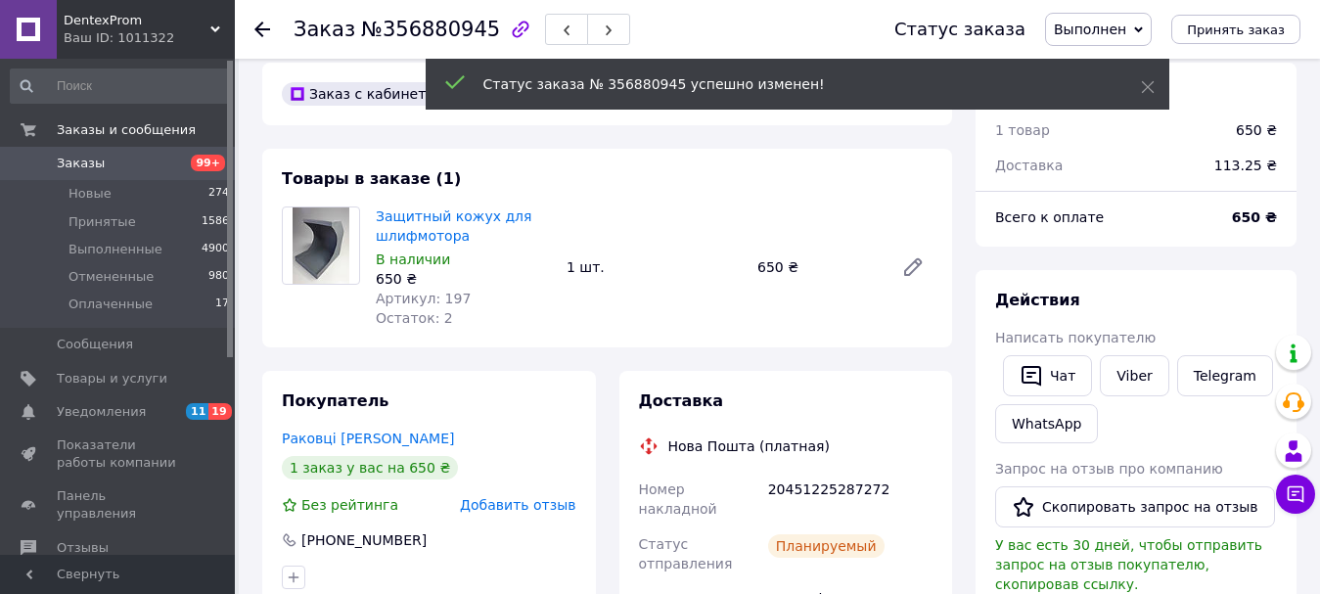
scroll to position [0, 0]
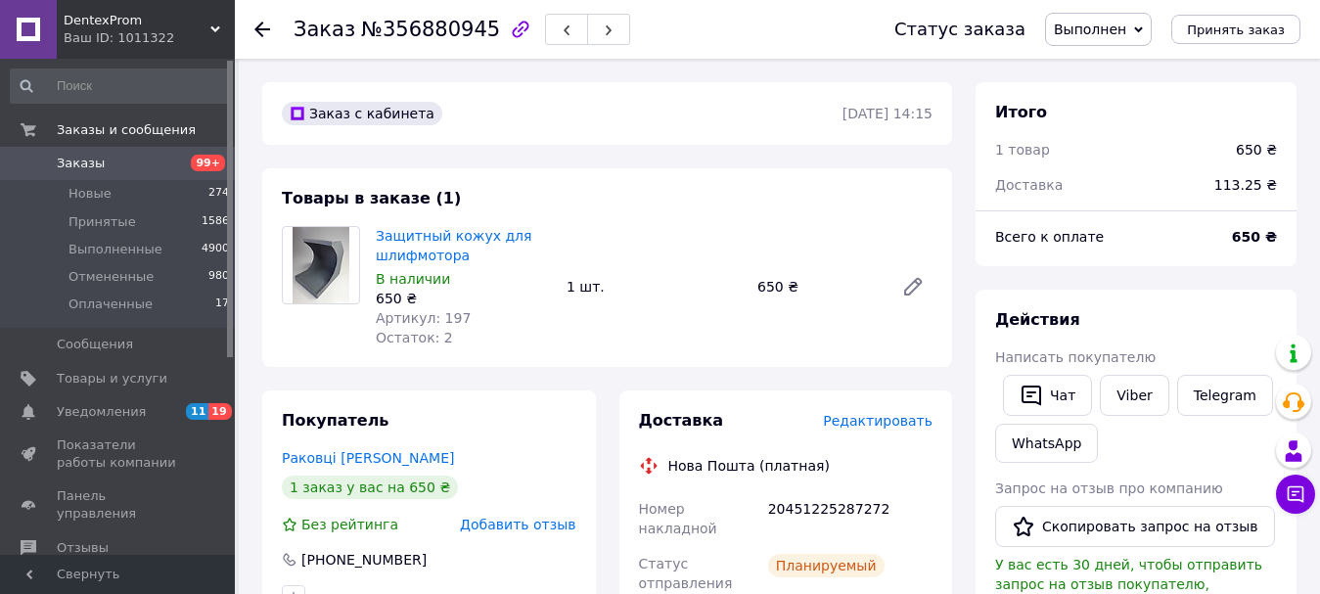
click at [160, 154] on link "Заказы 99+" at bounding box center [120, 163] width 241 height 33
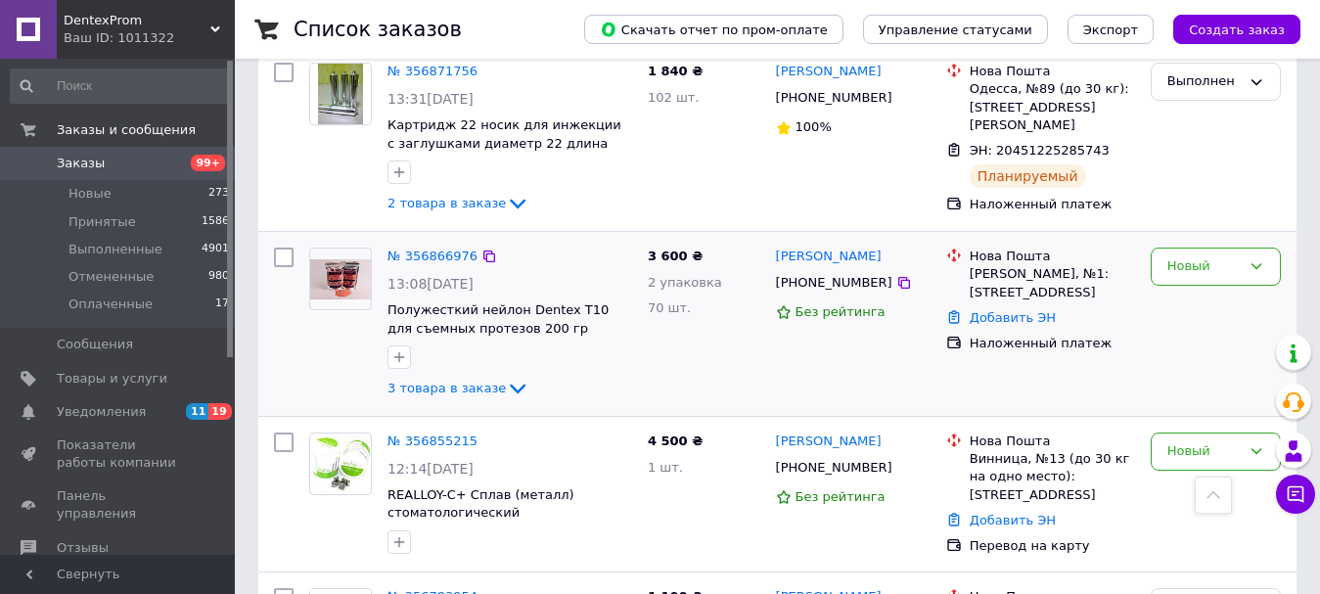
scroll to position [783, 0]
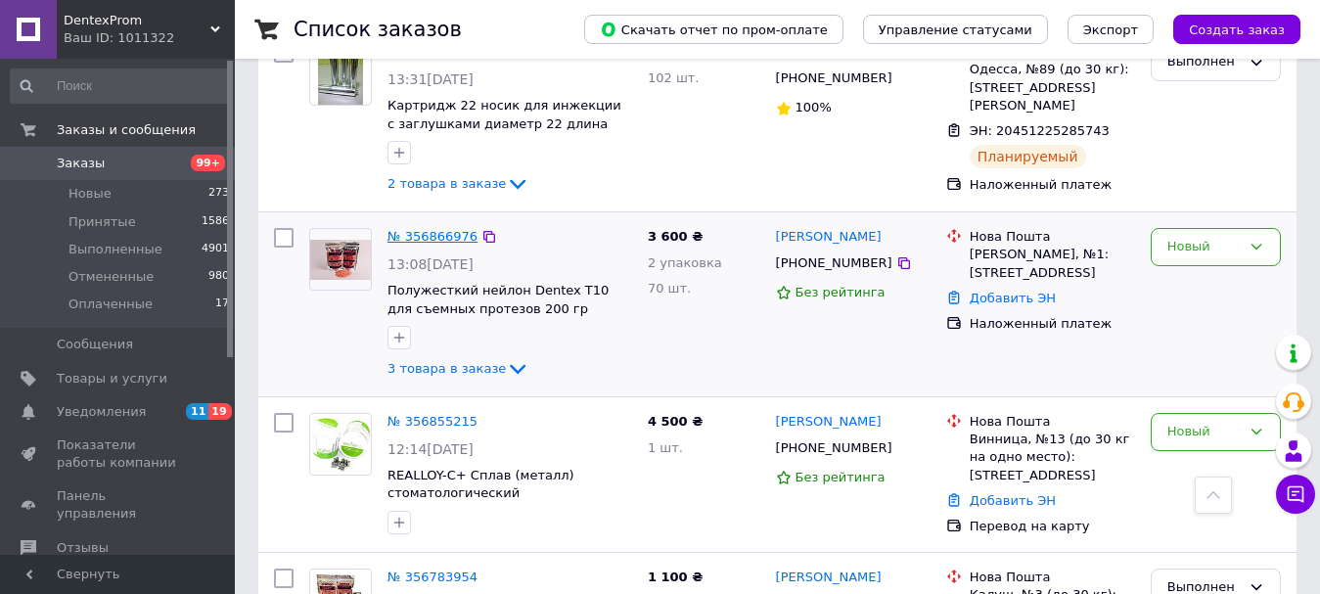
click at [440, 229] on link "№ 356866976" at bounding box center [432, 236] width 90 height 15
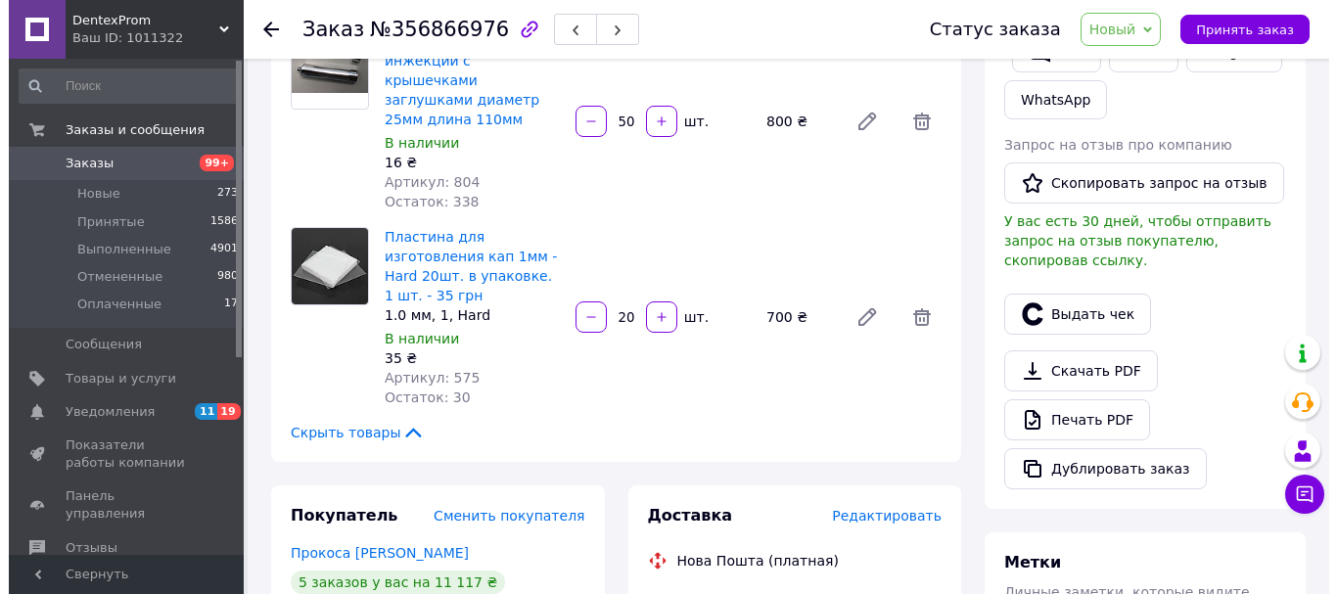
scroll to position [391, 0]
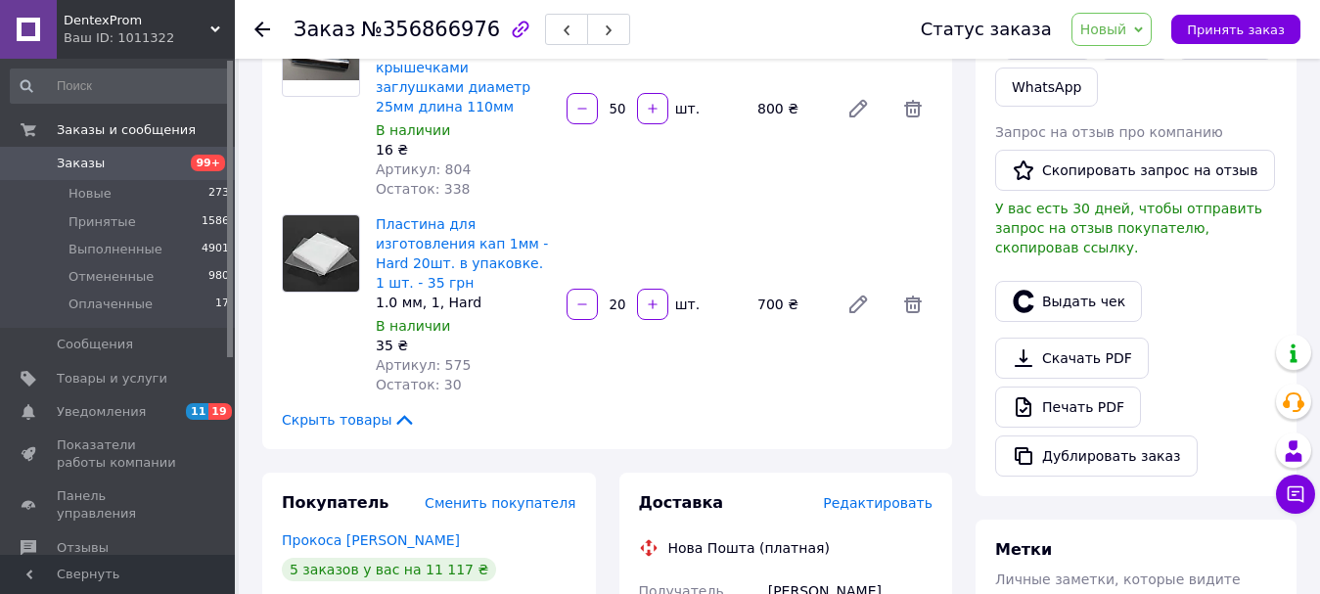
click at [859, 495] on span "Редактировать" at bounding box center [878, 503] width 110 height 16
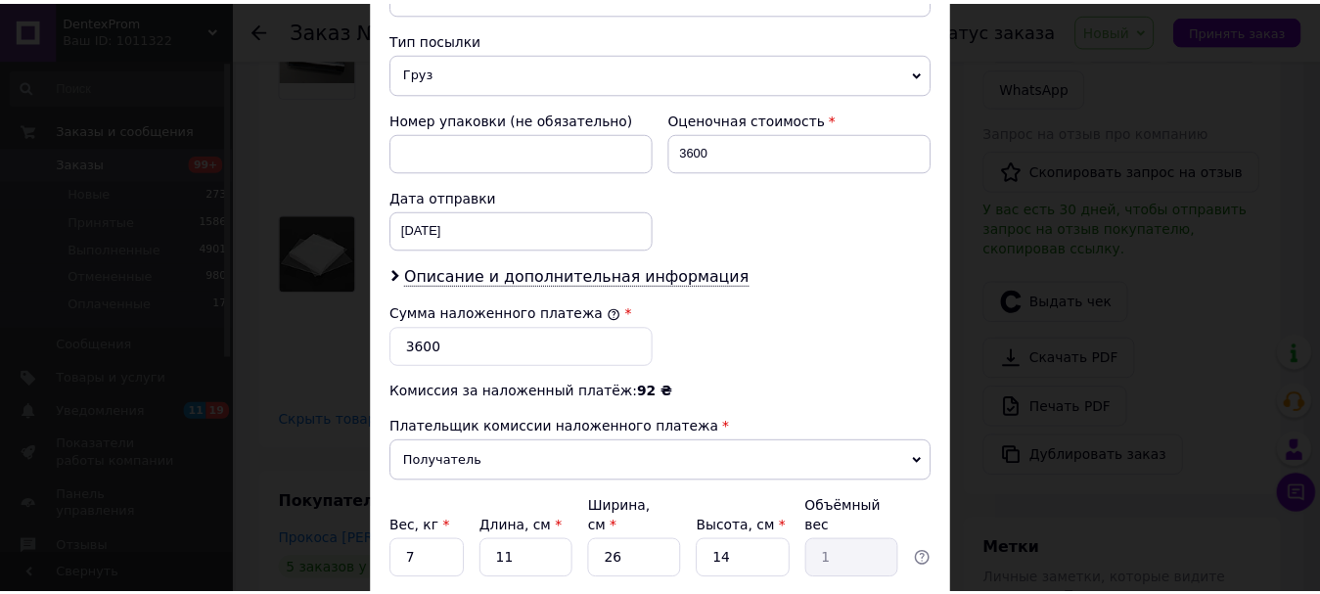
scroll to position [899, 0]
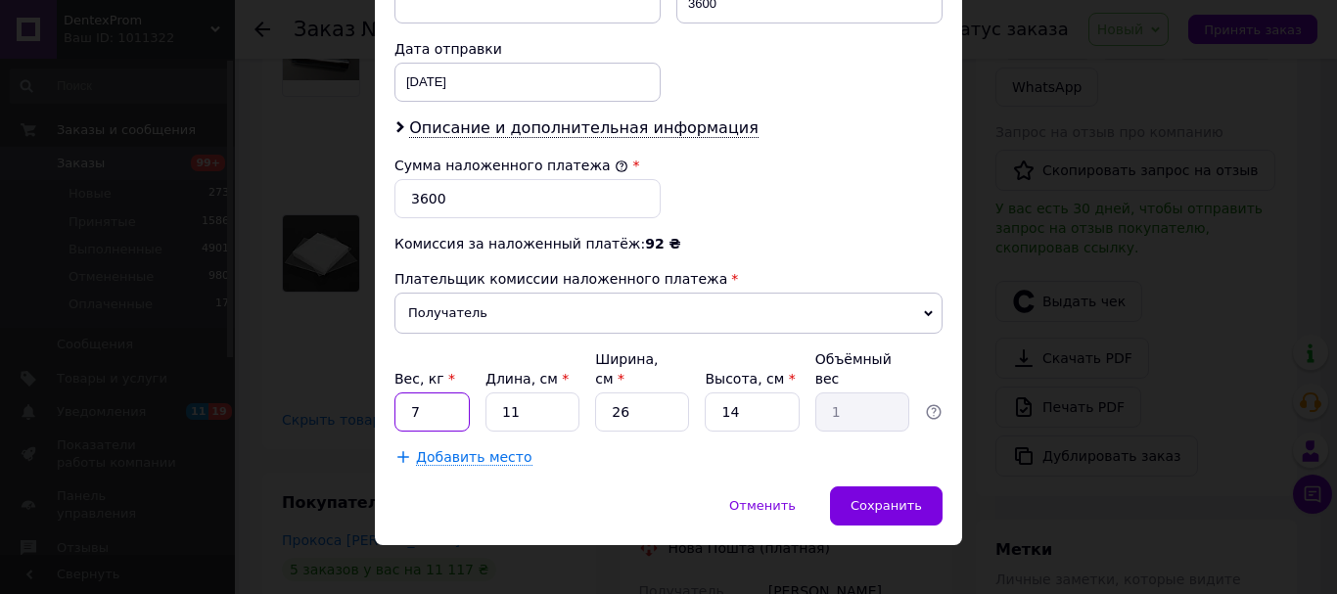
click at [444, 403] on input "7" at bounding box center [431, 411] width 75 height 39
type input "1.3"
type input "3"
type input "0.27"
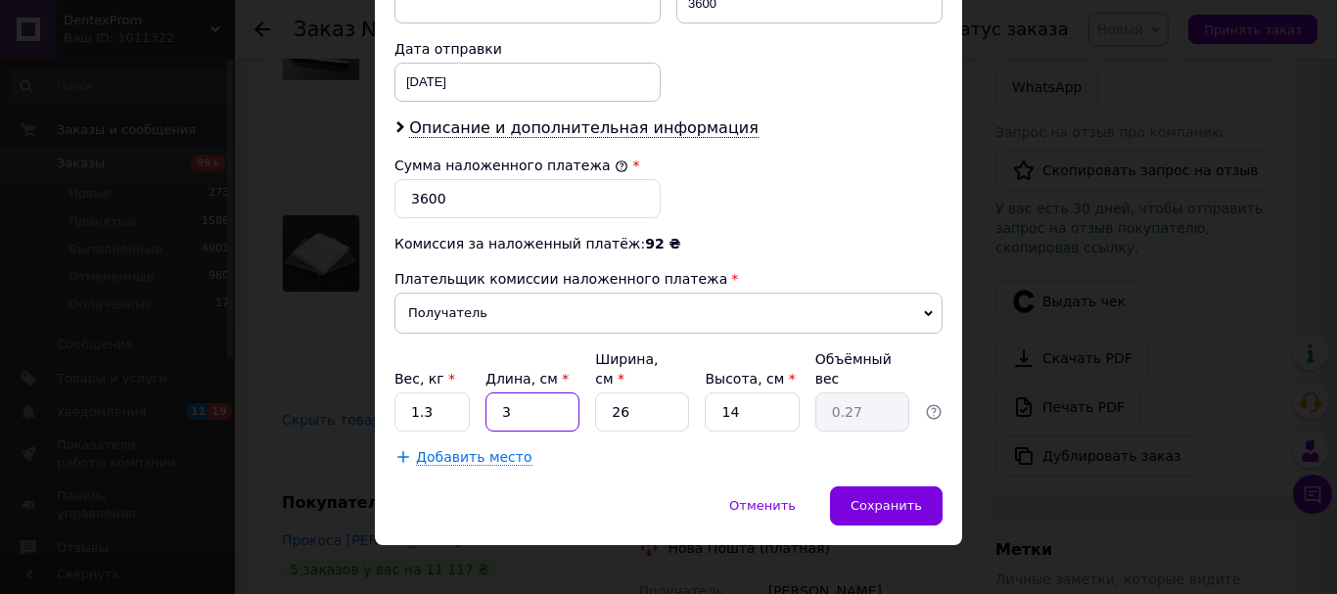
type input "35"
type input "3.19"
type input "35"
type input "2"
type input "0.25"
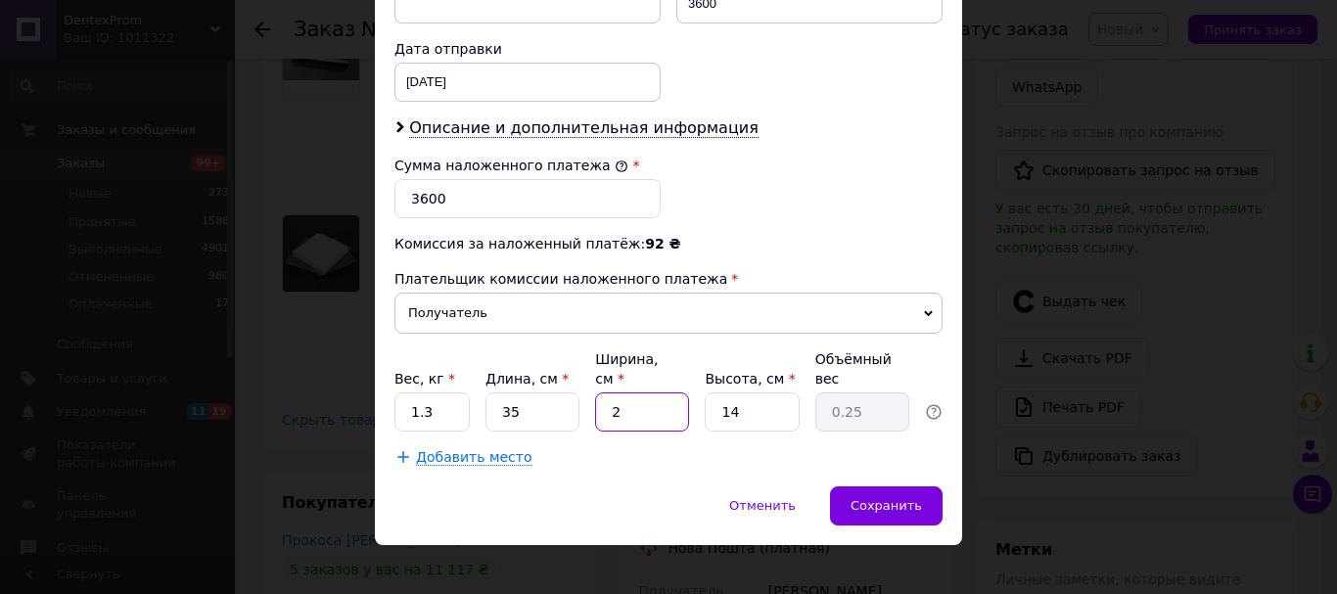
type input "25"
type input "3.06"
type input "25"
type input "1"
type input "0.22"
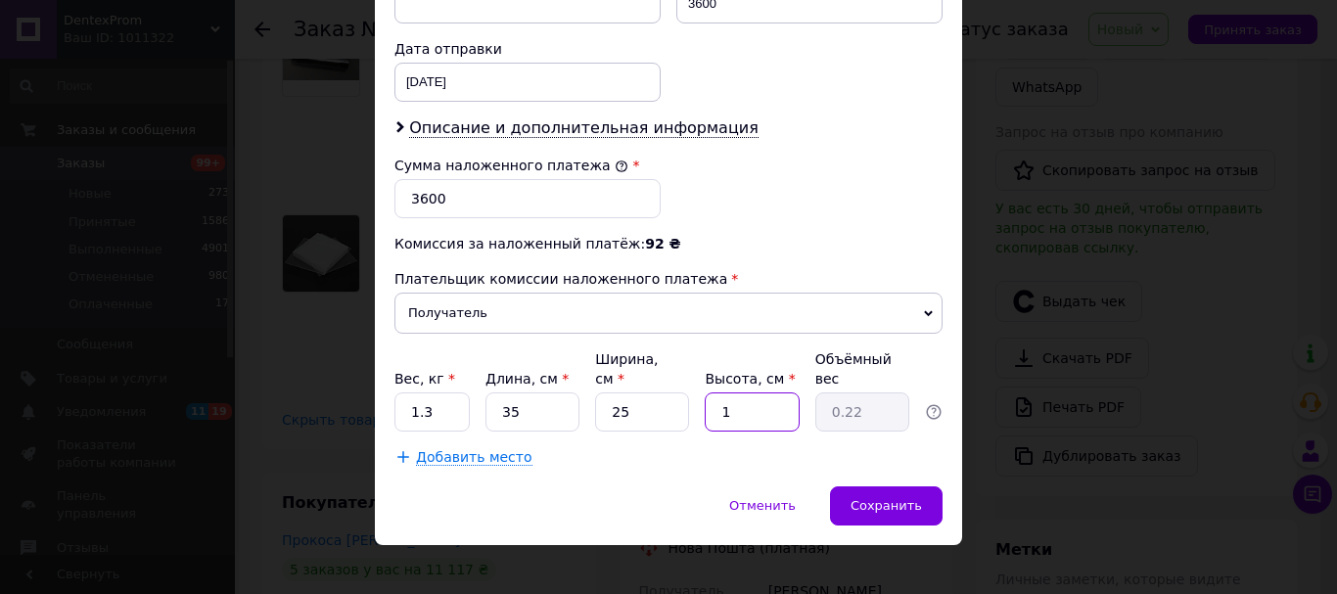
type input "12"
type input "2.63"
type input "12"
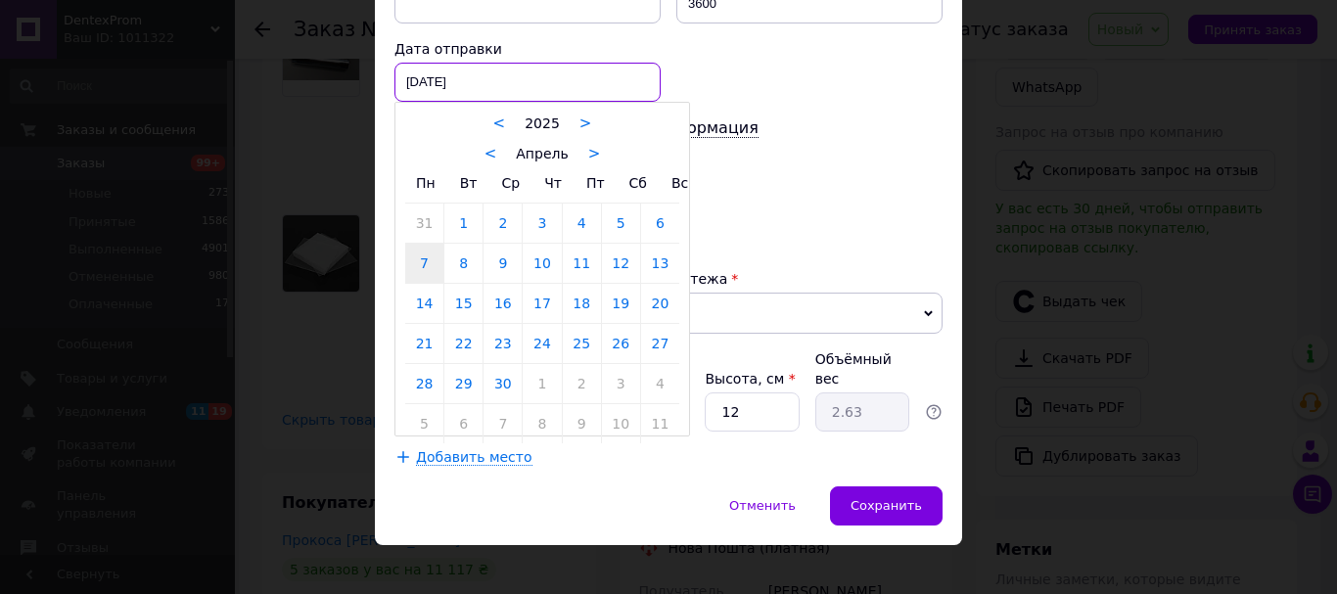
click at [508, 75] on div "[DATE] < 2025 > < Апрель > Пн Вт Ср Чт Пт Сб Вс 31 1 2 3 4 5 6 7 8 9 10 11 12 1…" at bounding box center [527, 82] width 266 height 39
drag, startPoint x: 572, startPoint y: 156, endPoint x: 587, endPoint y: 160, distance: 15.5
click at [579, 156] on div "< Апрель >" at bounding box center [542, 153] width 274 height 21
click at [599, 165] on div "Пн Вт Ср Чт Пт Сб Вс" at bounding box center [542, 183] width 274 height 40
click at [588, 160] on link ">" at bounding box center [594, 154] width 13 height 18
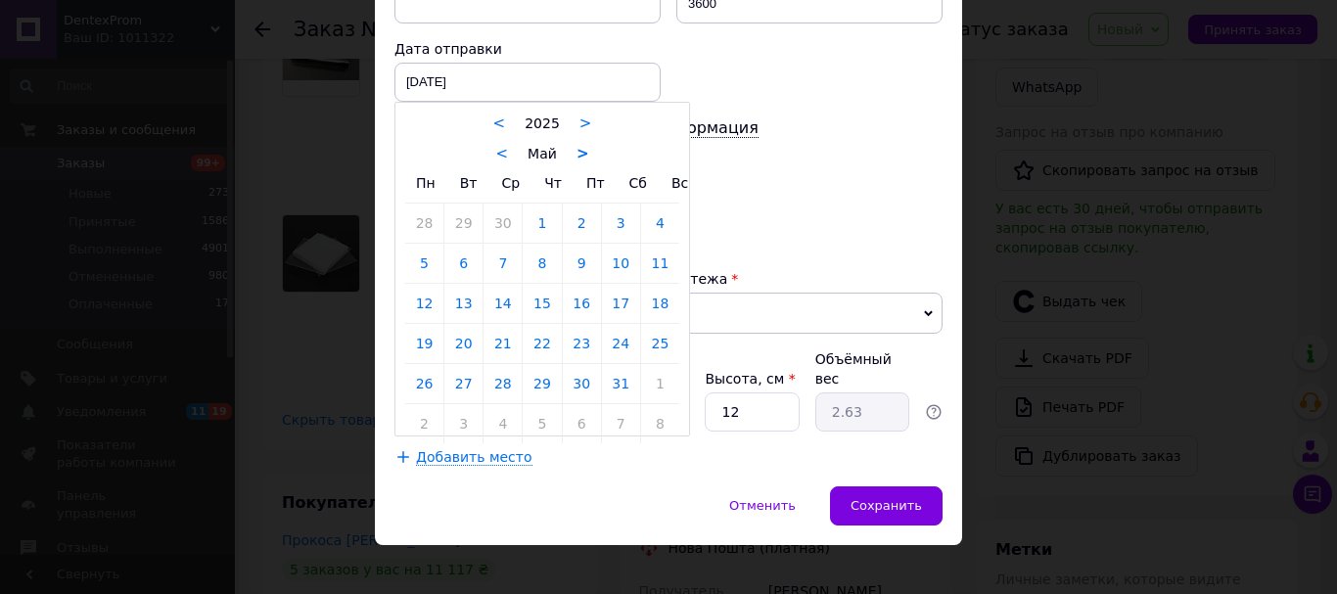
click at [587, 160] on div "< Май >" at bounding box center [542, 153] width 274 height 21
click at [582, 154] on link ">" at bounding box center [582, 154] width 13 height 18
click at [582, 154] on link ">" at bounding box center [587, 154] width 13 height 18
click at [581, 154] on link ">" at bounding box center [587, 154] width 13 height 18
click at [457, 304] on link "12" at bounding box center [463, 303] width 38 height 39
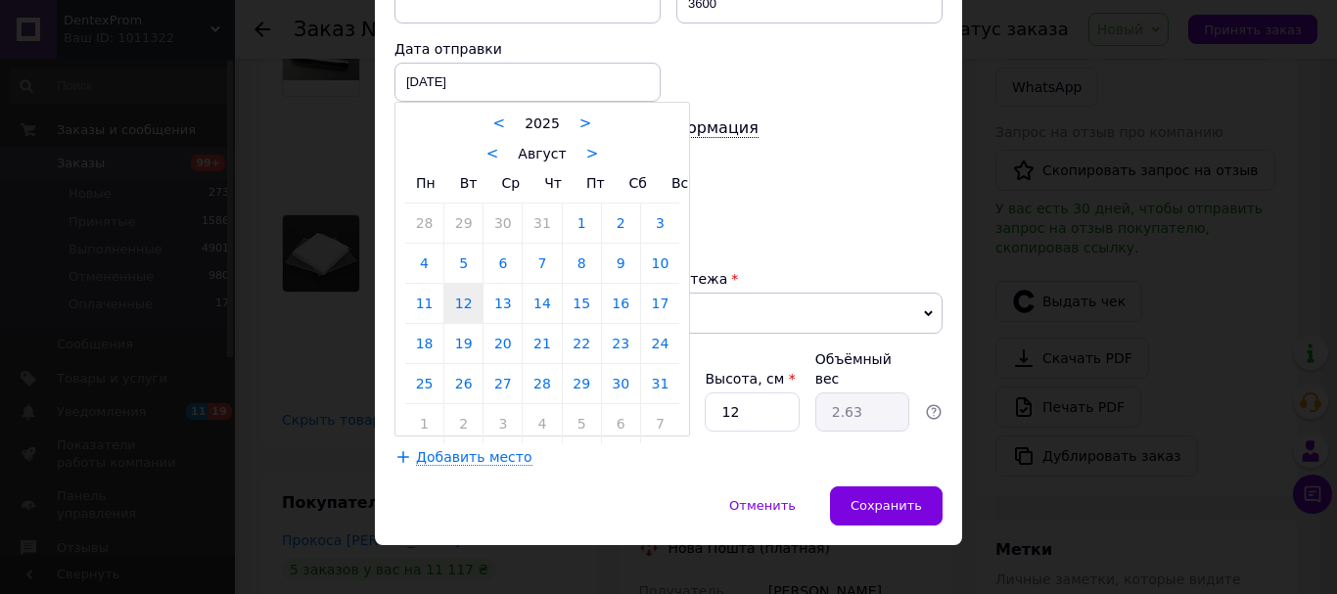
type input "[DATE]"
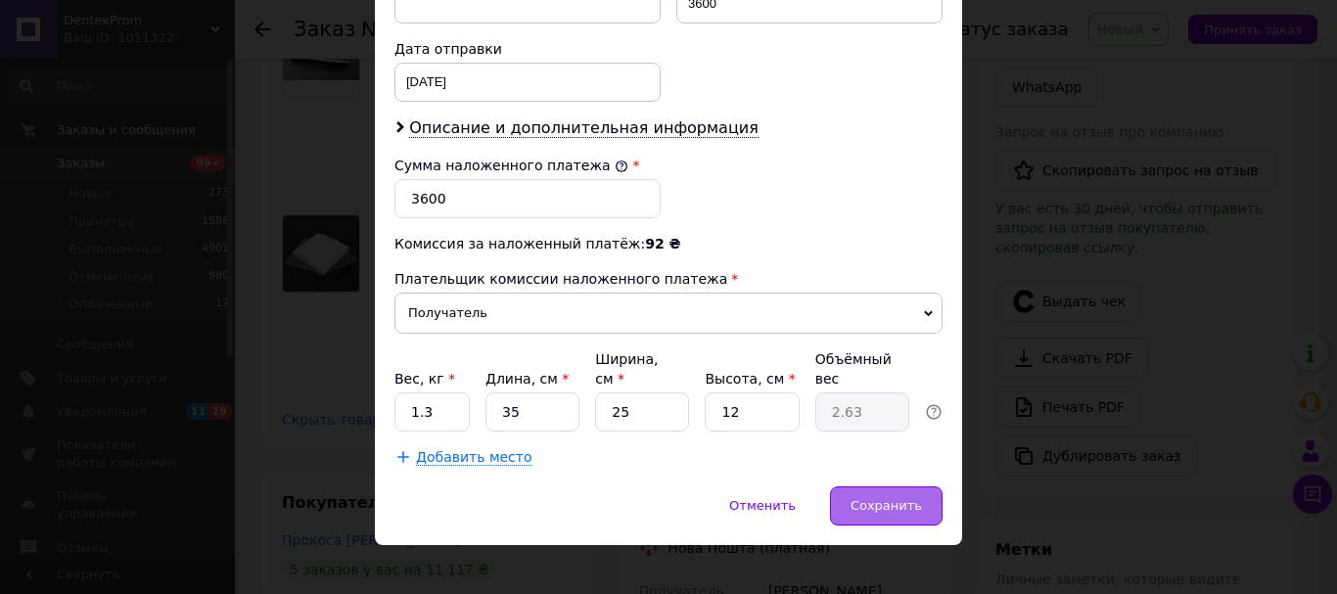
click at [887, 498] on span "Сохранить" at bounding box center [885, 505] width 71 height 15
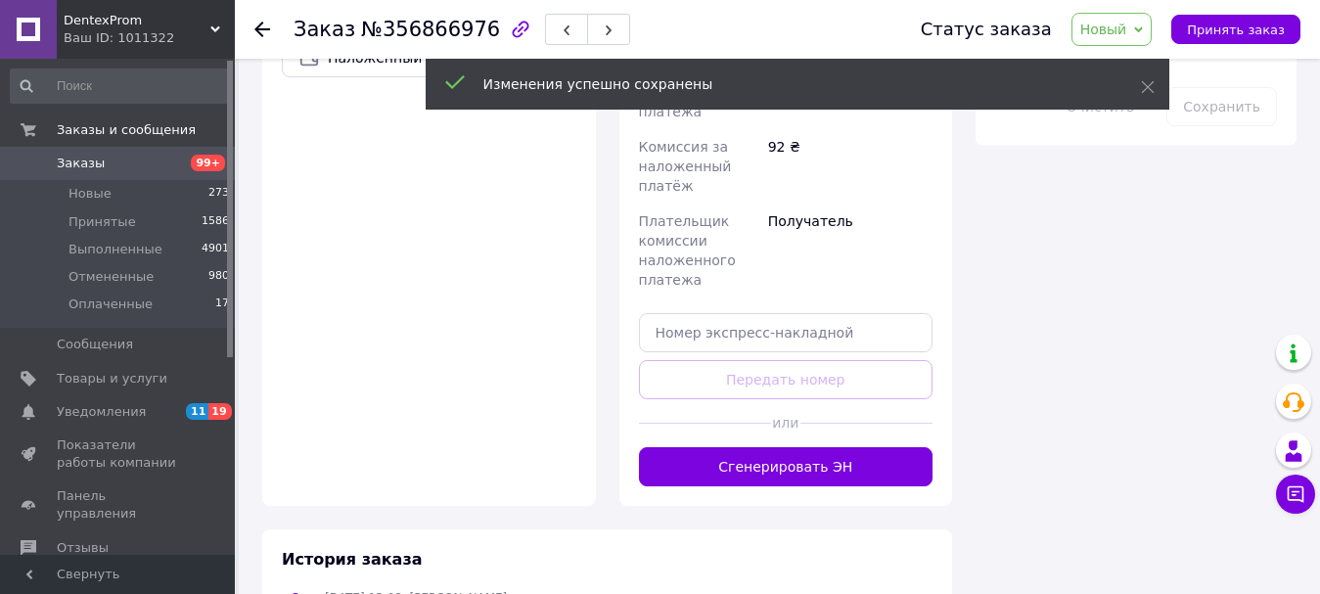
scroll to position [1370, 0]
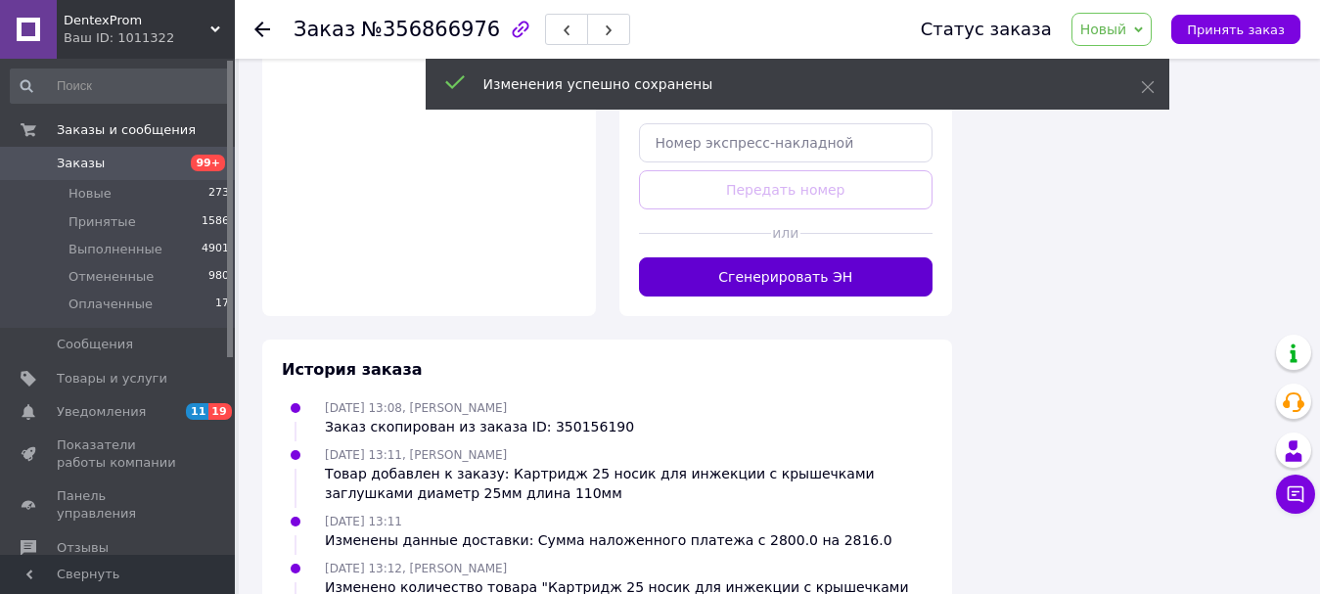
click at [825, 257] on button "Сгенерировать ЭН" at bounding box center [786, 276] width 295 height 39
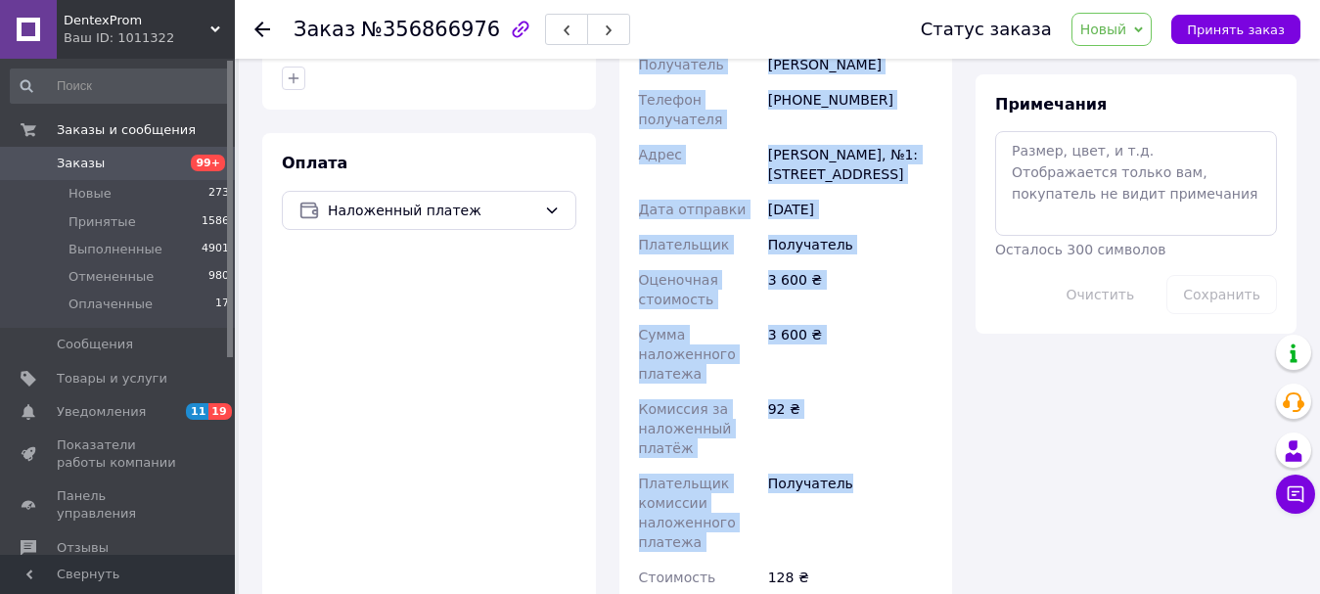
scroll to position [1076, 0]
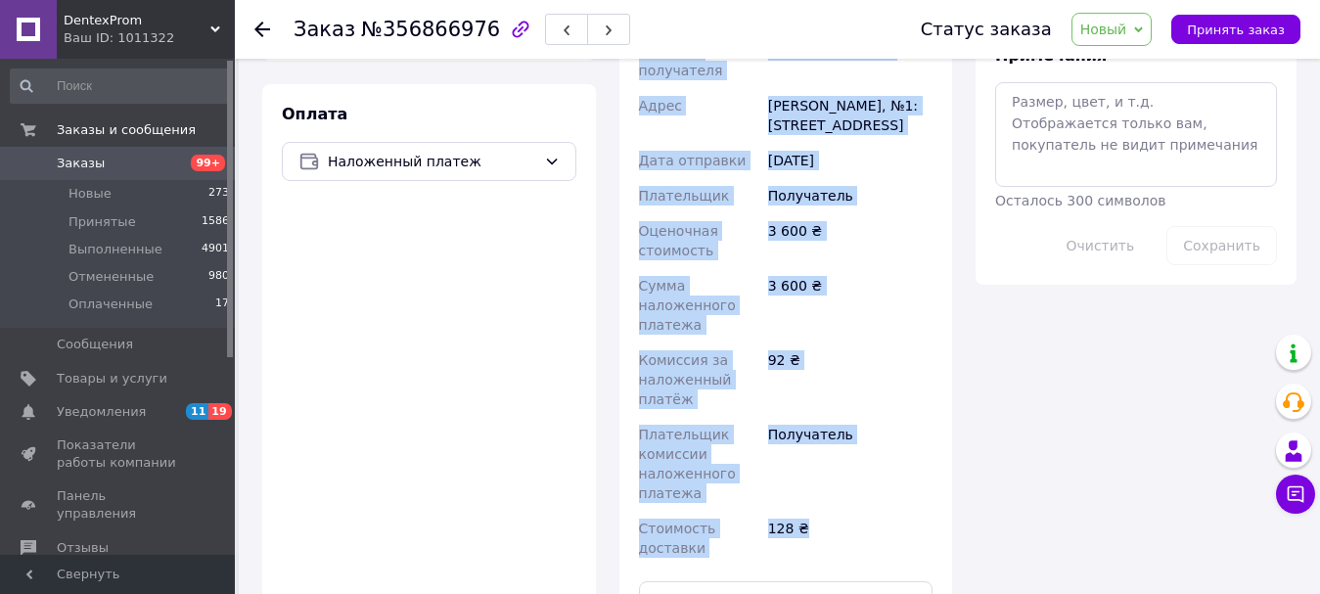
drag, startPoint x: 666, startPoint y: 295, endPoint x: 845, endPoint y: 451, distance: 237.9
click at [845, 451] on div "Доставка Редактировать Нова Пошта (платная) Номер накладной 20451225289336 Стат…" at bounding box center [786, 213] width 295 height 813
copy div "Нова Пошта (платная) Номер накладной 20451225289336 Статус отправления Планируе…"
click at [704, 581] on button "Распечатать ЭН" at bounding box center [786, 600] width 295 height 39
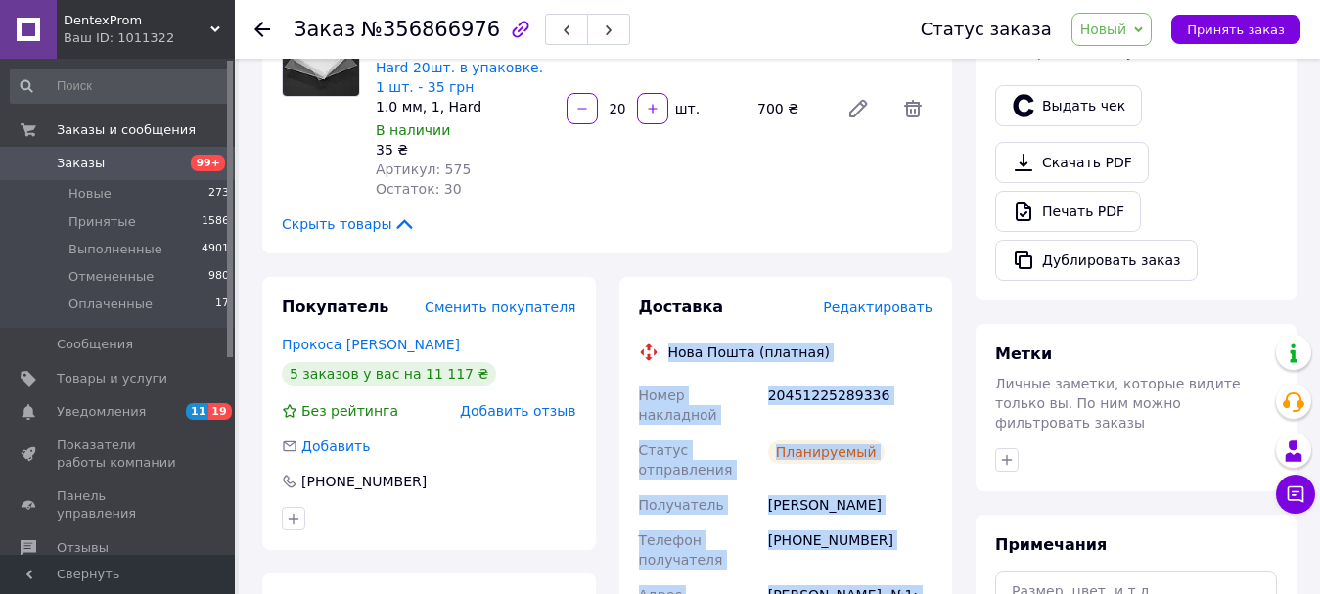
scroll to position [294, 0]
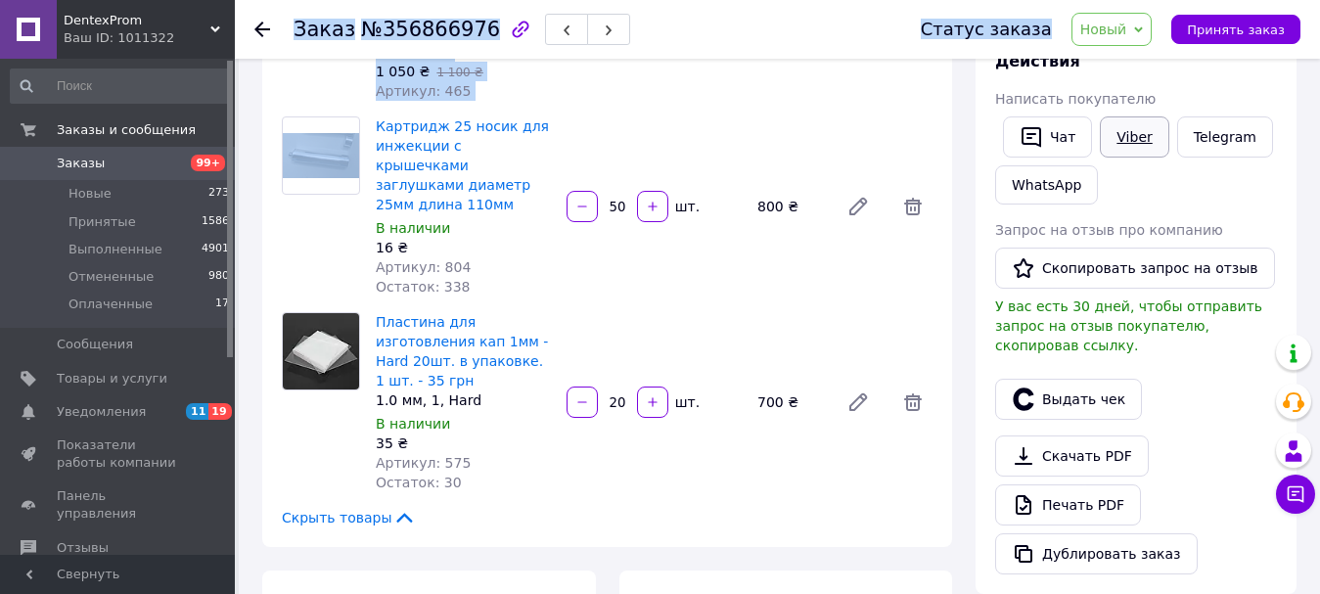
click at [1135, 129] on link "Viber" at bounding box center [1134, 136] width 68 height 41
click at [1127, 31] on span "Новый" at bounding box center [1103, 30] width 47 height 16
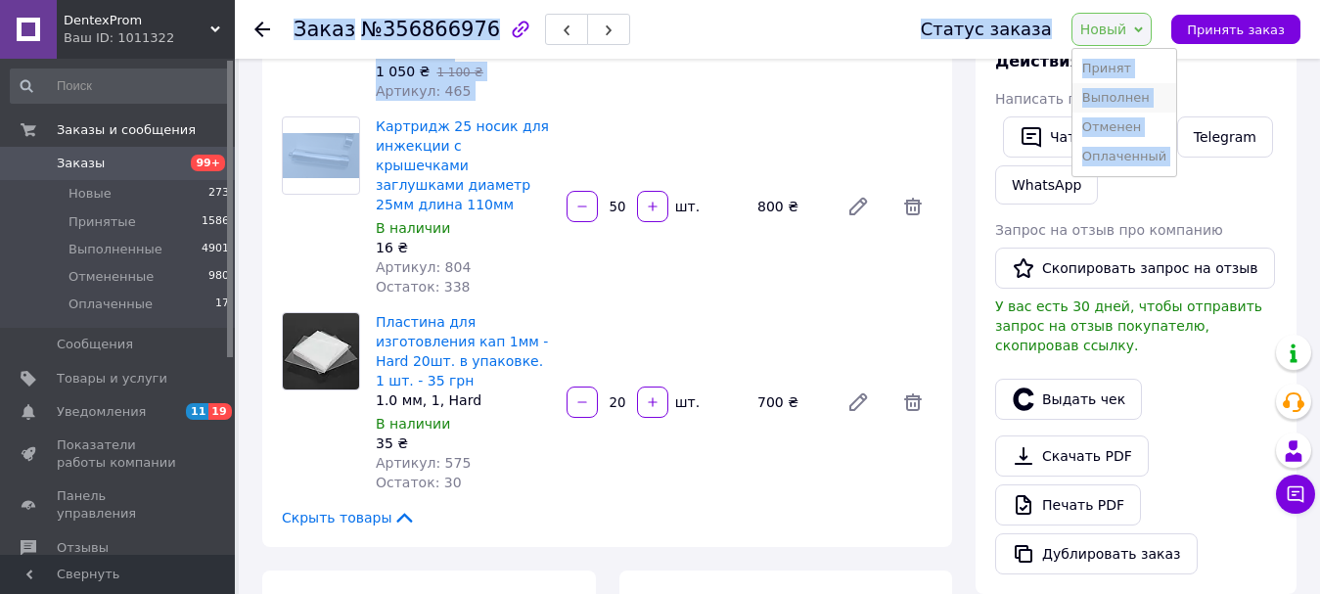
click at [1136, 91] on li "Выполнен" at bounding box center [1124, 97] width 104 height 29
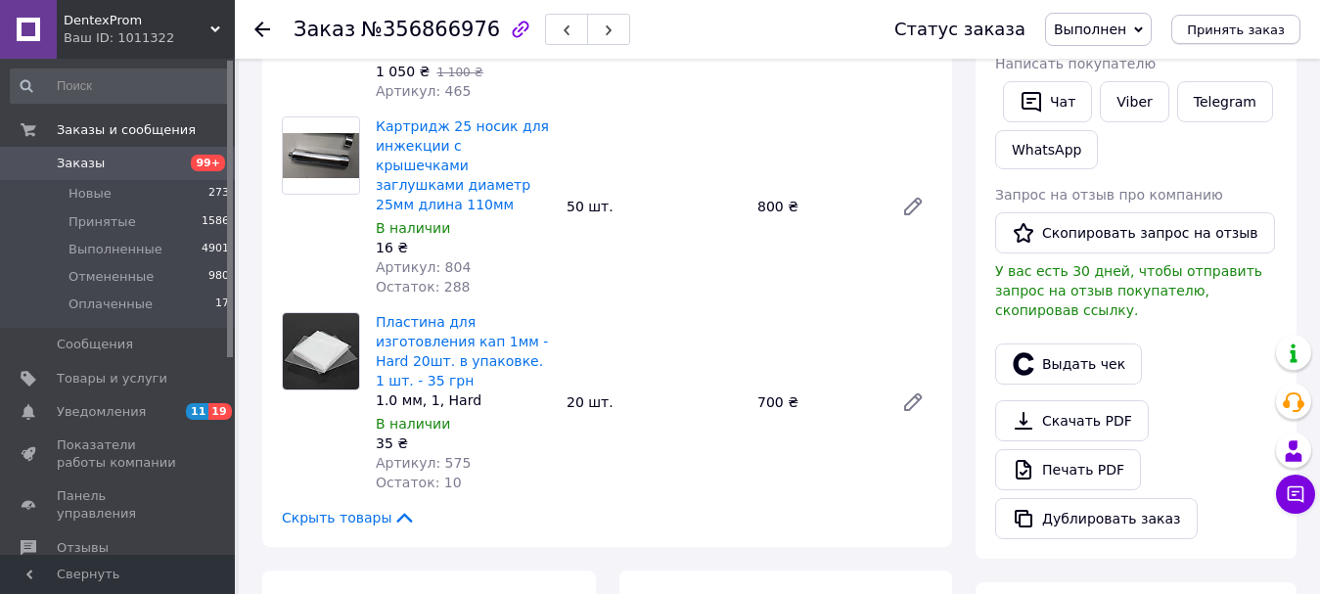
click at [1249, 40] on button "Принять заказ" at bounding box center [1235, 29] width 129 height 29
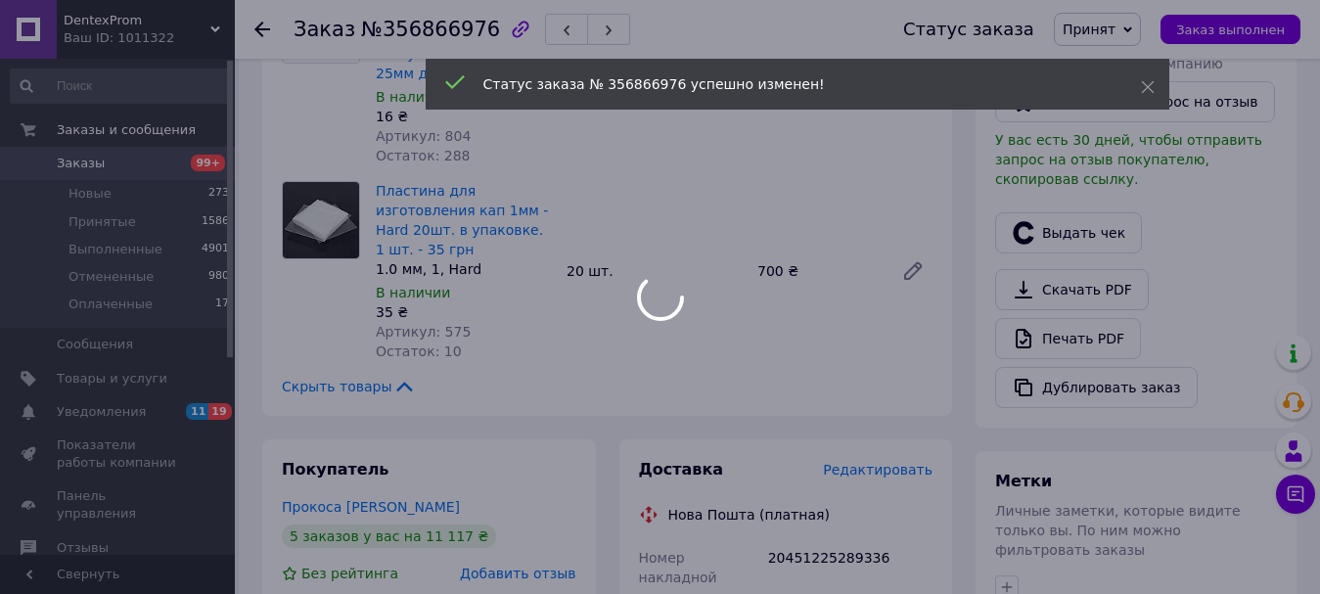
scroll to position [391, 0]
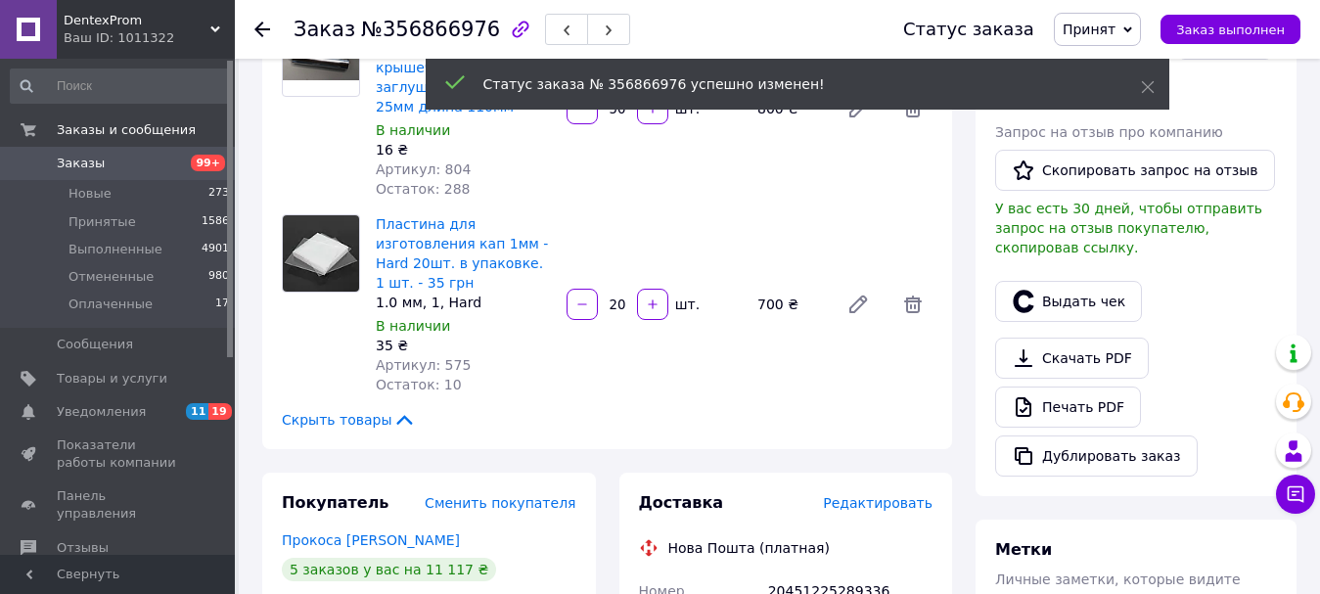
click at [626, 297] on input "20" at bounding box center [617, 304] width 31 height 15
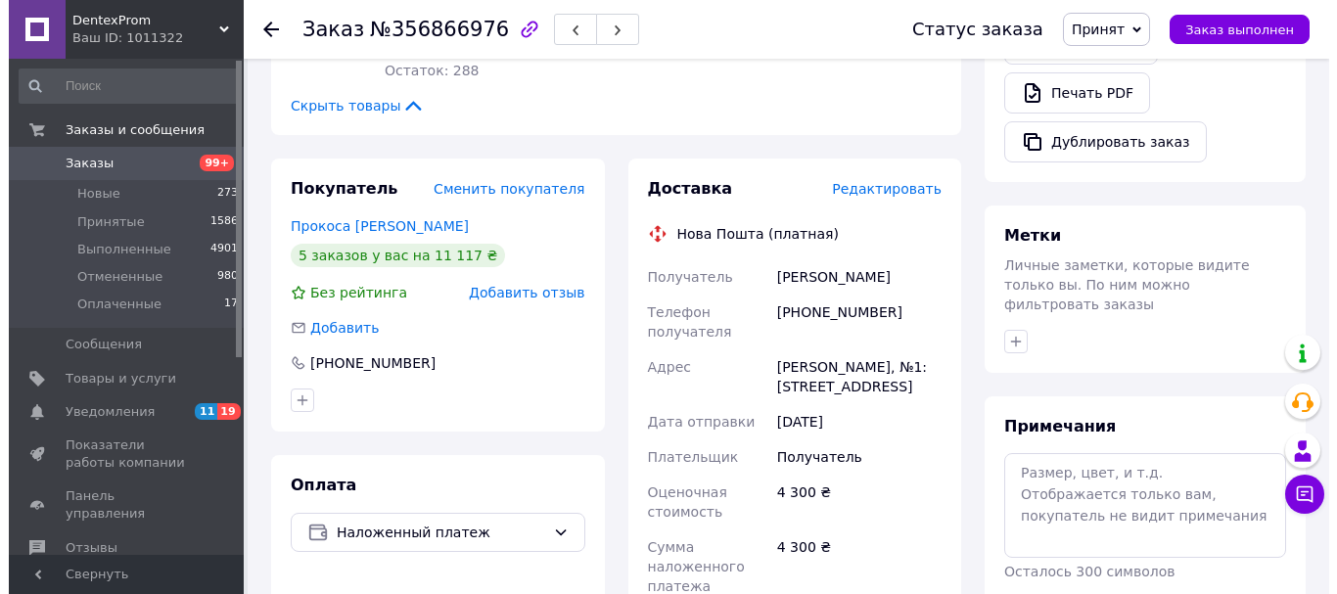
scroll to position [705, 0]
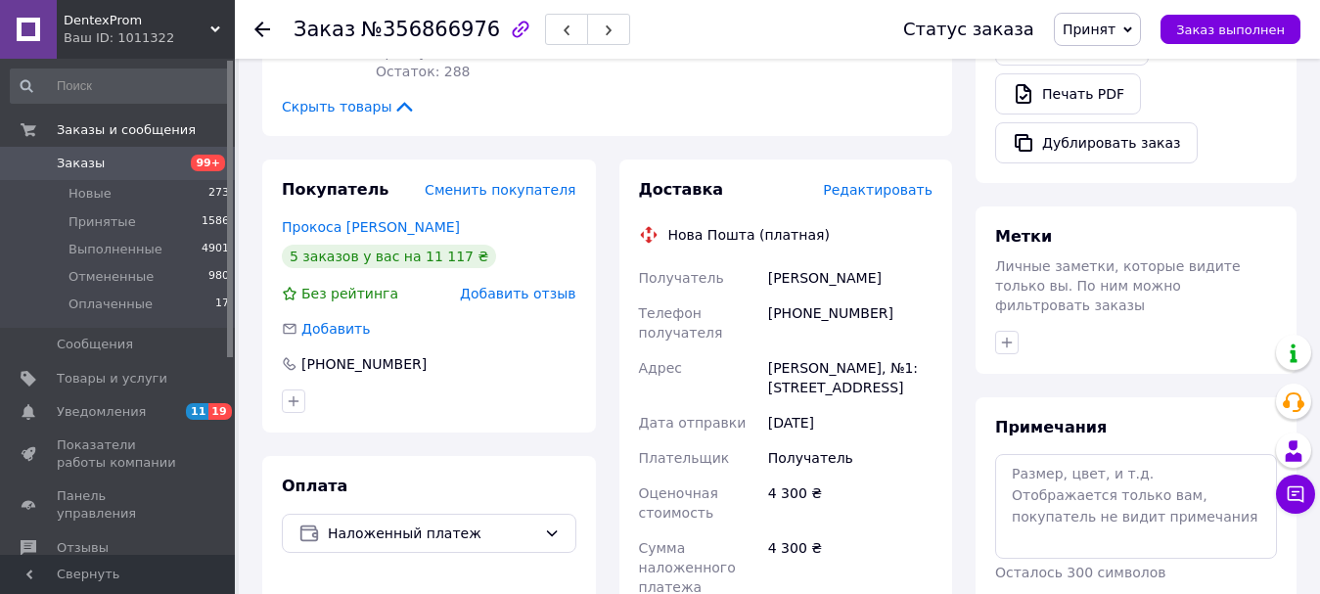
type input "40"
click at [893, 182] on span "Редактировать" at bounding box center [878, 190] width 110 height 16
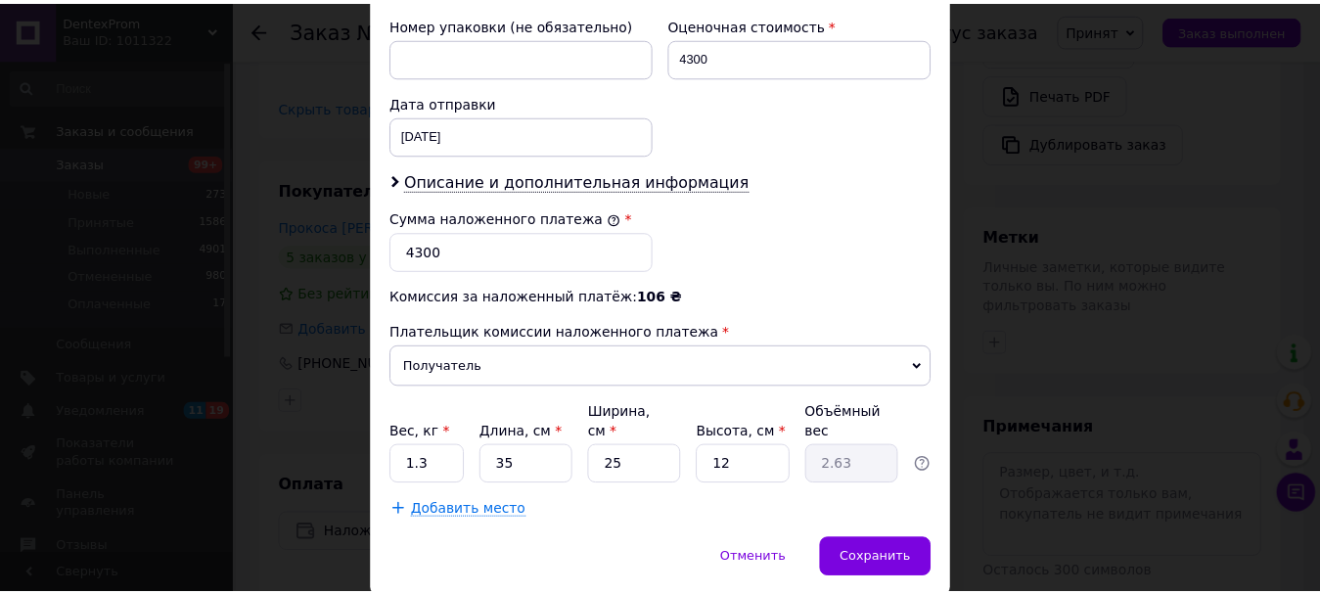
scroll to position [899, 0]
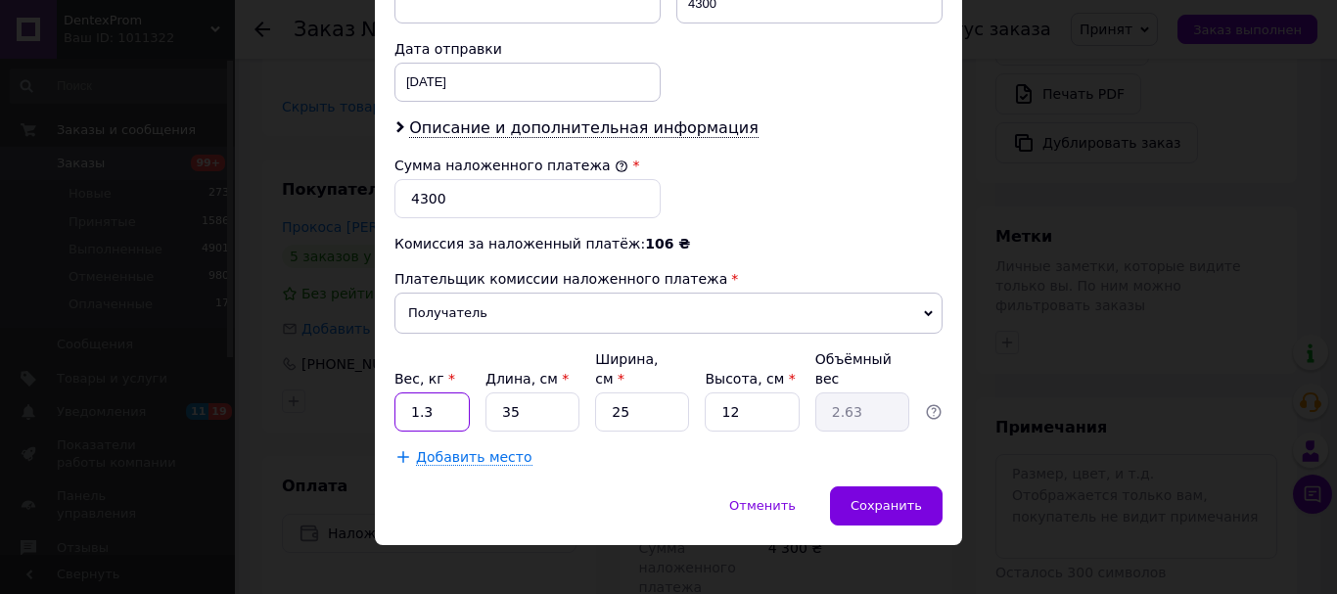
click at [431, 392] on input "1.3" at bounding box center [431, 411] width 75 height 39
type input "1.6"
type input "1"
type input "0.22"
type input "13"
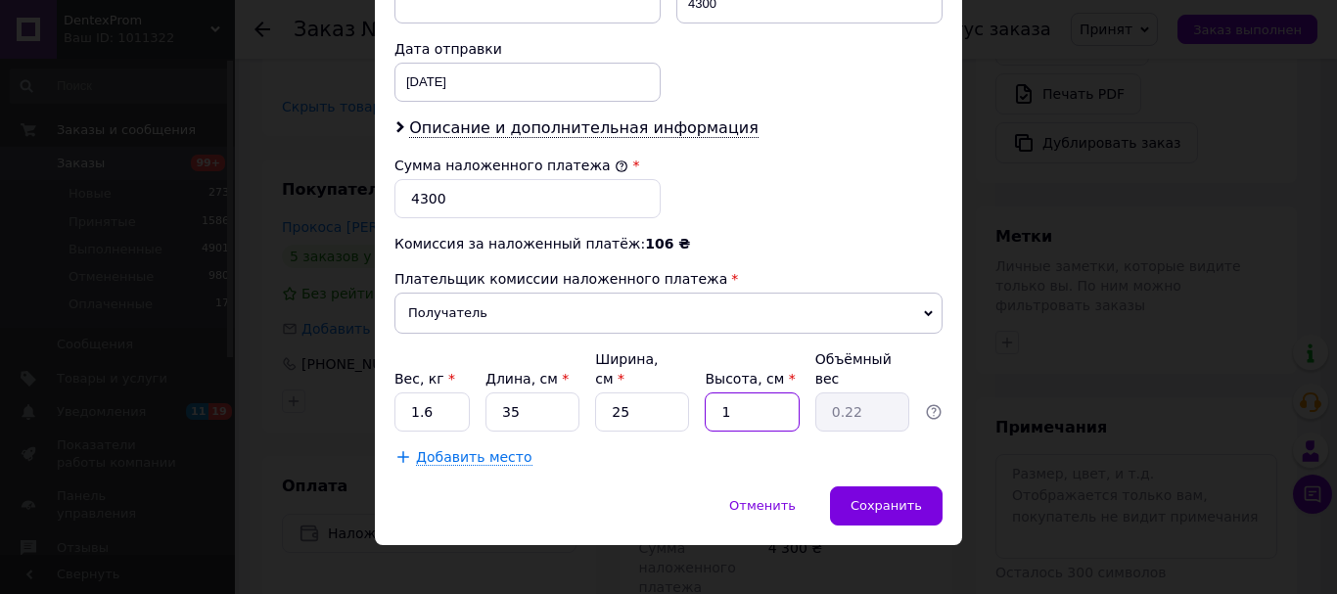
type input "2.84"
type input "13"
click at [877, 498] on span "Сохранить" at bounding box center [885, 505] width 71 height 15
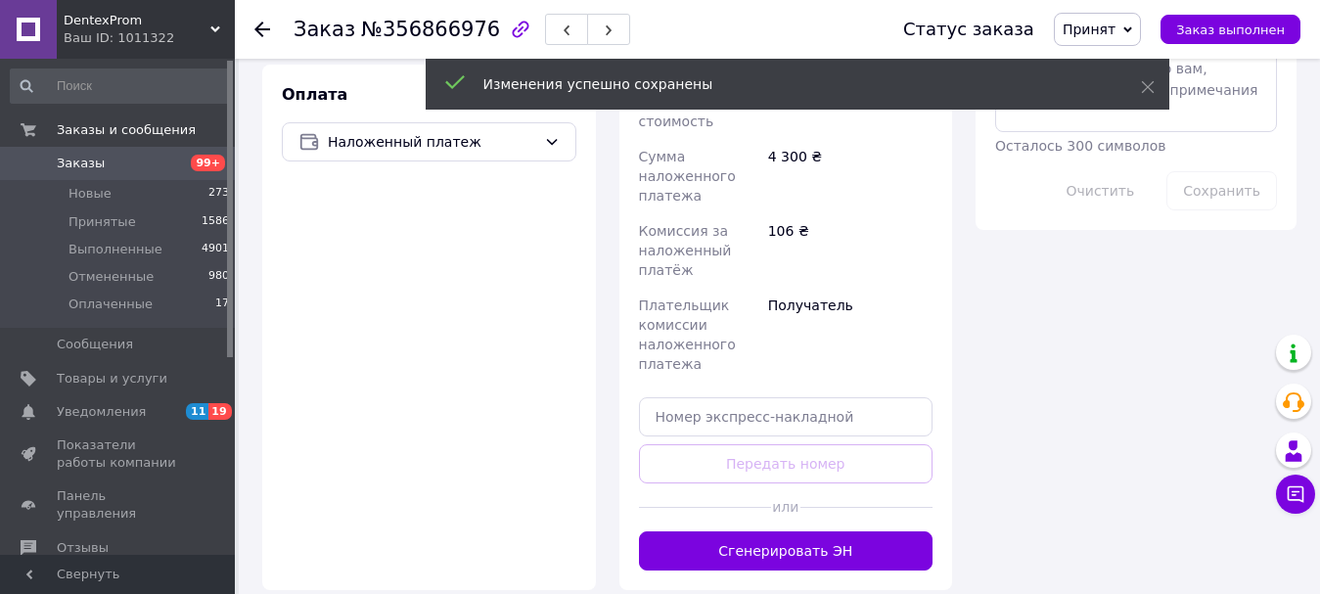
scroll to position [153, 0]
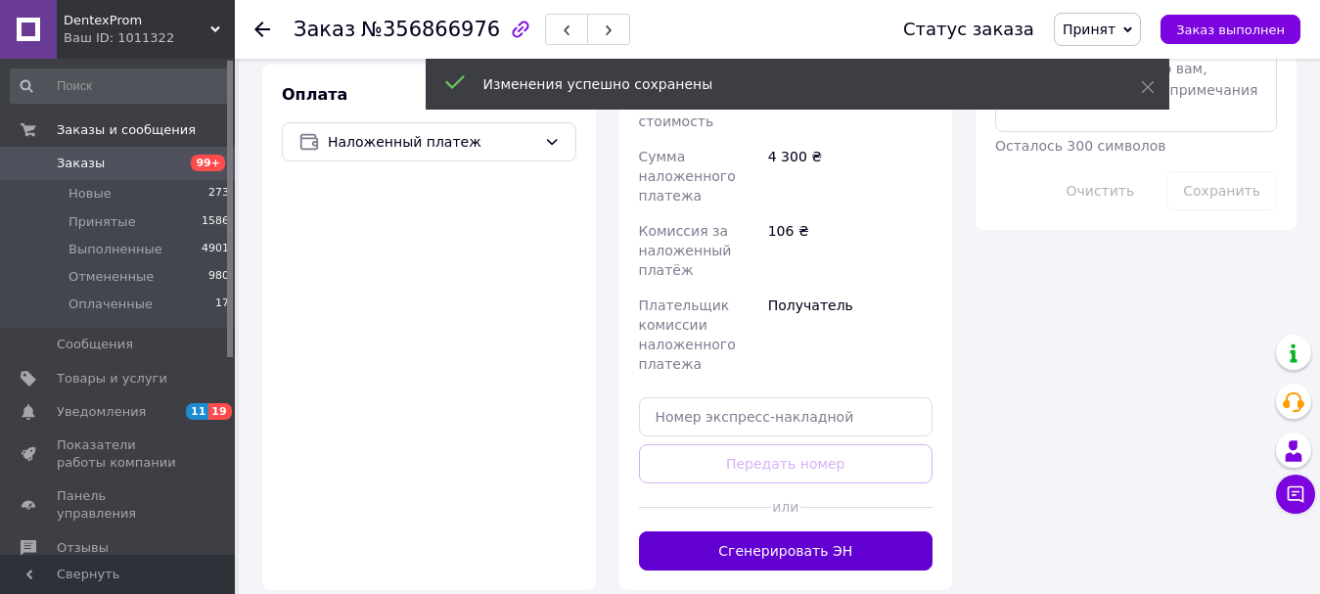
click at [788, 531] on button "Сгенерировать ЭН" at bounding box center [786, 550] width 295 height 39
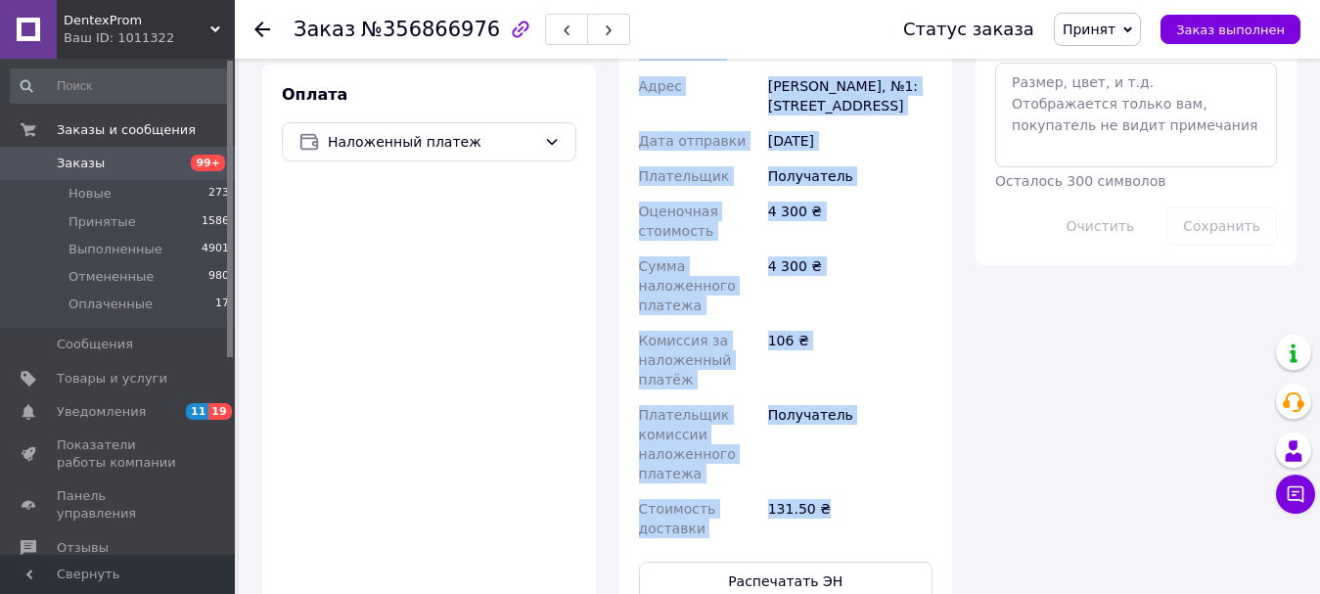
scroll to position [200, 0]
drag, startPoint x: 665, startPoint y: 259, endPoint x: 841, endPoint y: 421, distance: 238.2
click at [841, 421] on div "Доставка Редактировать Нова Пошта (платная) Номер накладной 20451225293441 Стат…" at bounding box center [786, 194] width 295 height 813
copy div "Нова Пошта (платная) Номер накладной 20451225293441 Статус отправления Заказ в …"
click at [779, 562] on button "Распечатать ЭН" at bounding box center [786, 581] width 295 height 39
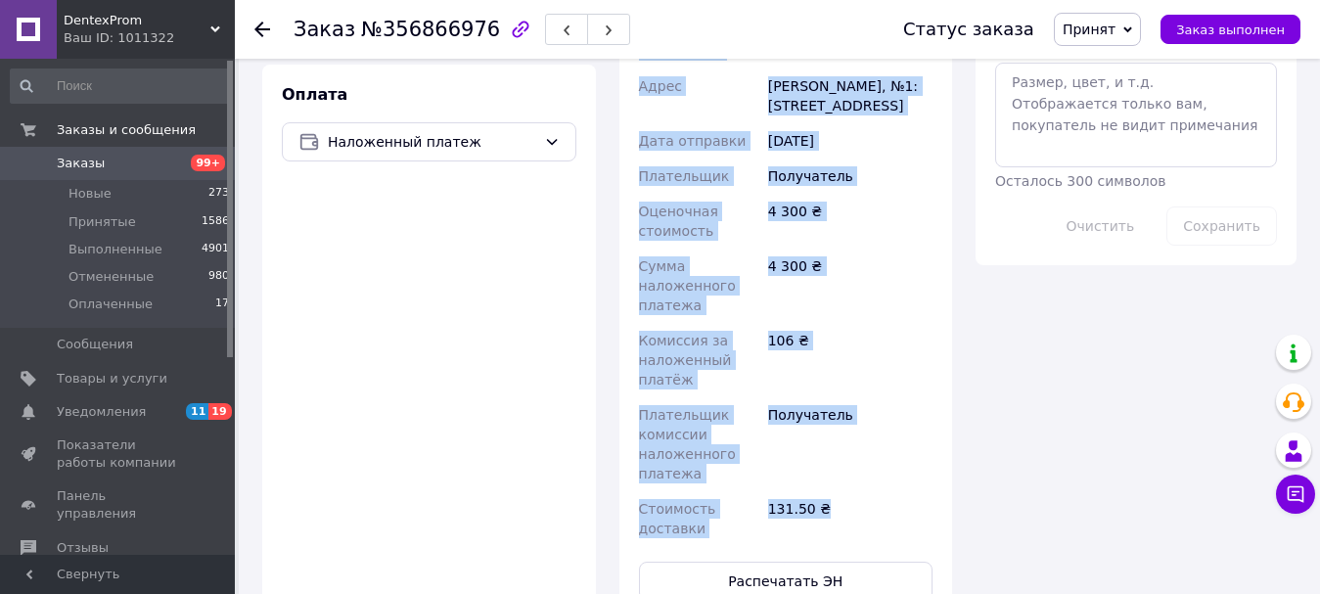
click at [1106, 461] on div "Итого 3 товара 4 300 ₴ Доставка 131.5 ₴ Скидка Добавить Всего к оплате 4300 ₴ Д…" at bounding box center [1136, 147] width 344 height 2322
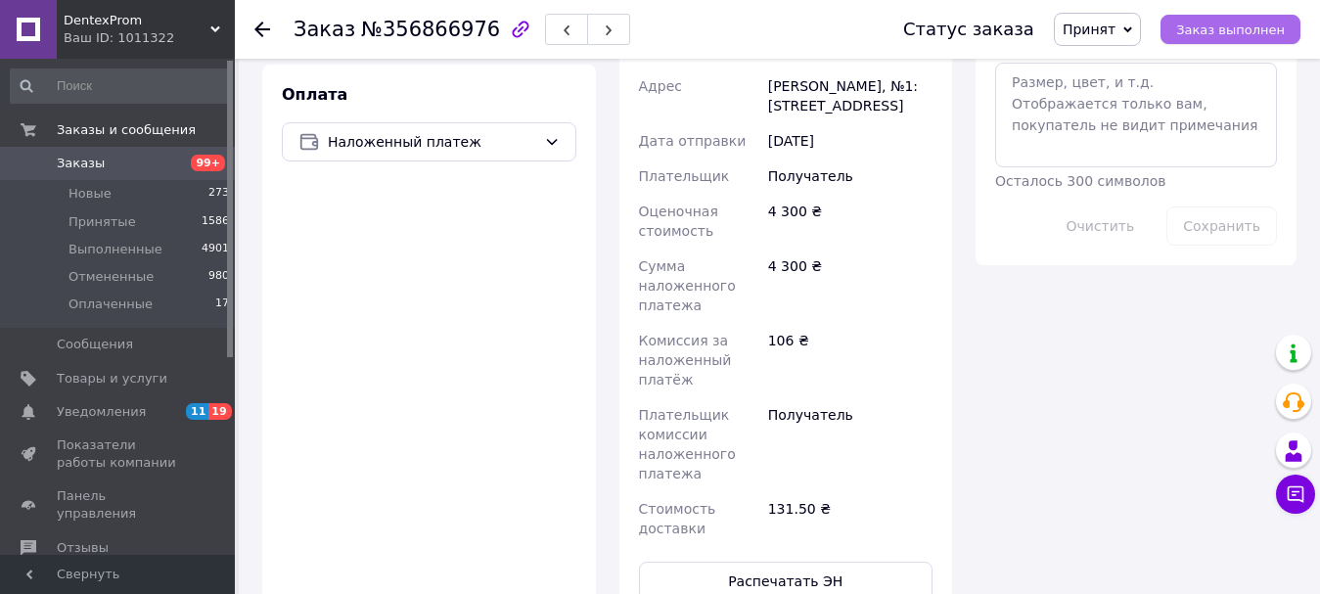
click at [1225, 37] on span "Заказ выполнен" at bounding box center [1230, 30] width 109 height 15
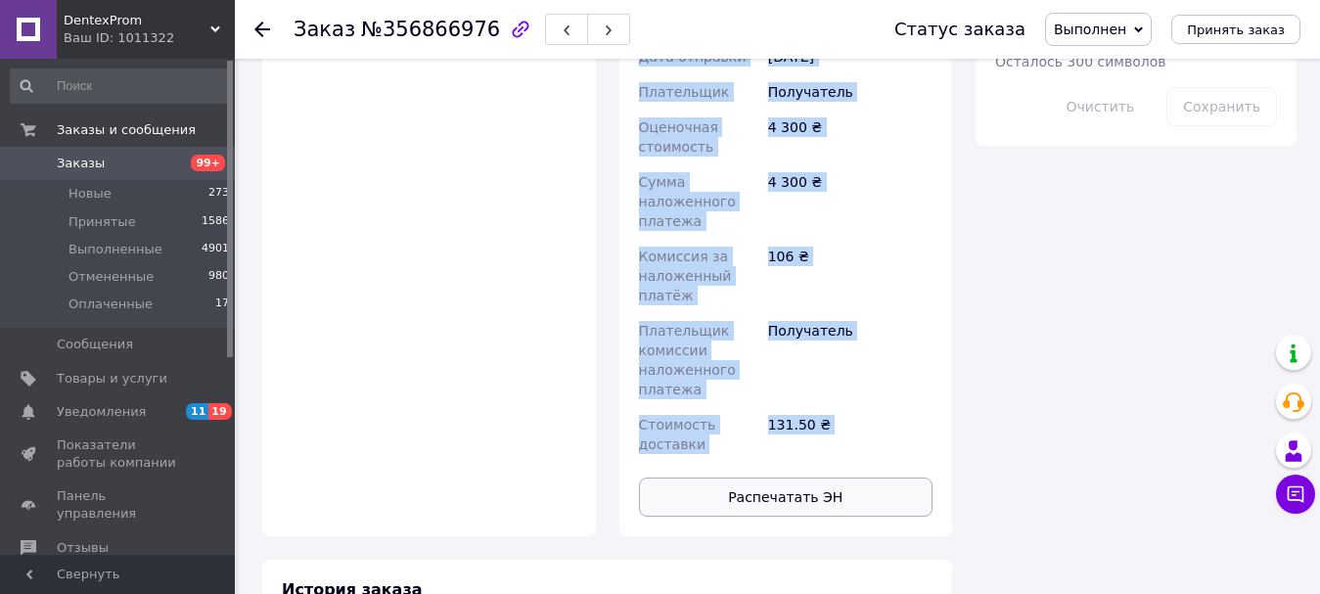
scroll to position [1194, 0]
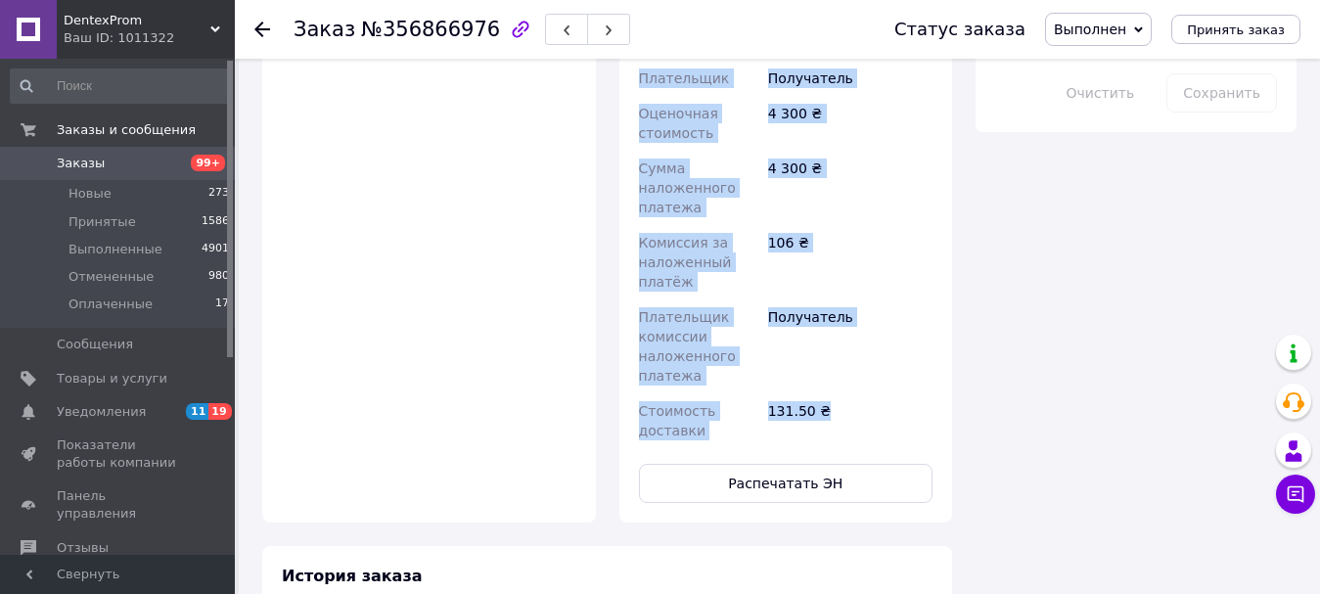
drag, startPoint x: 674, startPoint y: 376, endPoint x: 880, endPoint y: 361, distance: 206.0
click at [880, 361] on div "Доставка Редактировать Нова Пошта (платная) Номер накладной 20451225293441 Стат…" at bounding box center [786, 96] width 295 height 813
copy div "Нова Пошта (платная) Номер накладной 20451225293441 Статус отправления Планируе…"
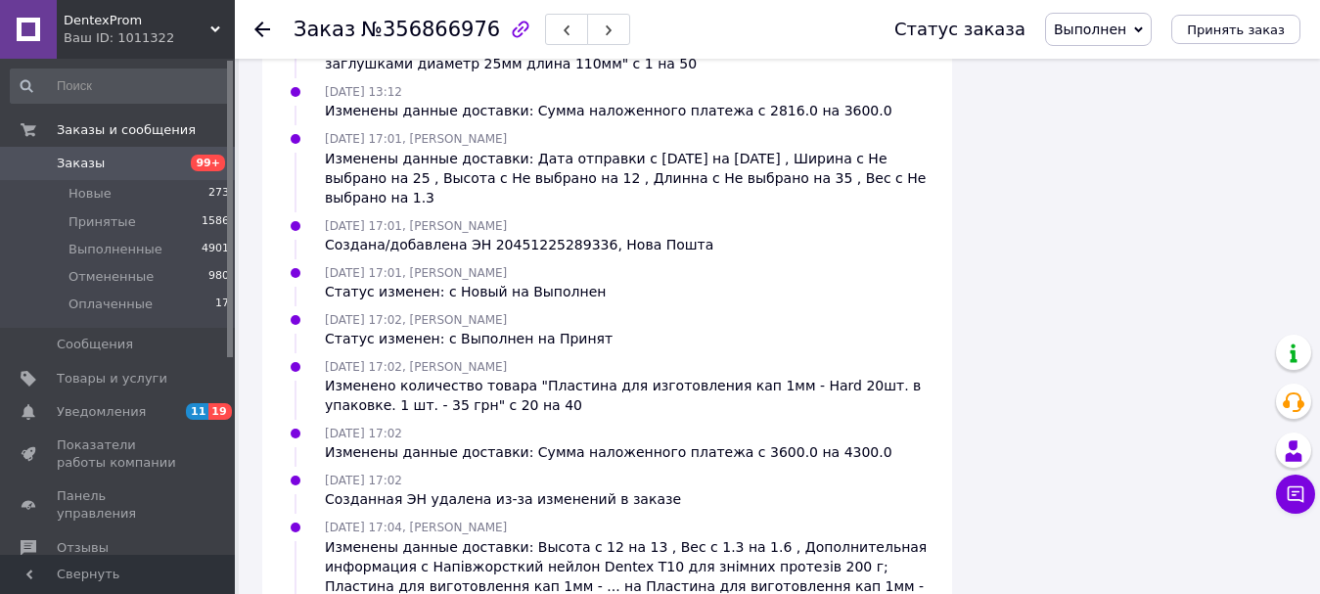
scroll to position [1755, 0]
